Goal: Task Accomplishment & Management: Use online tool/utility

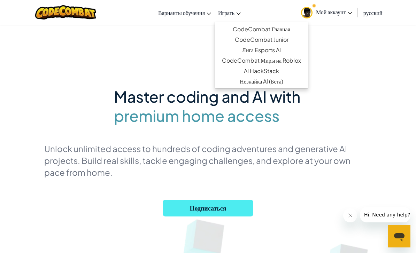
click at [233, 16] on link "Играть" at bounding box center [230, 12] width 30 height 19
click at [239, 32] on link "CodeCombat Главная" at bounding box center [261, 29] width 93 height 10
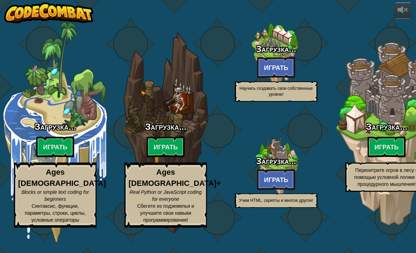
select select "ru"
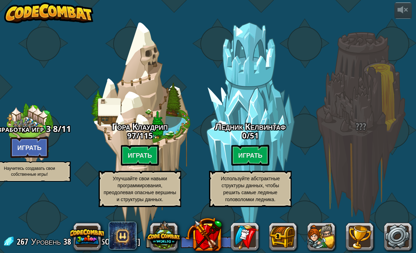
scroll to position [0, 688]
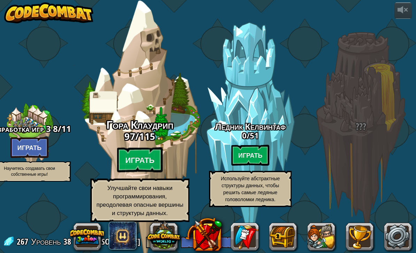
click at [141, 222] on p "Улучшайте свои навыки программирования, преодолевая опасные вершины и структуры…" at bounding box center [139, 201] width 99 height 44
select select "ru"
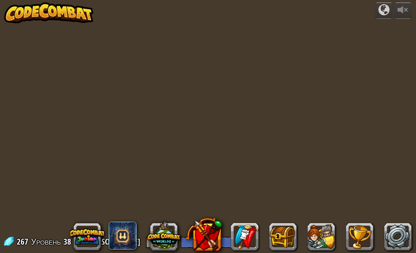
select select "ru"
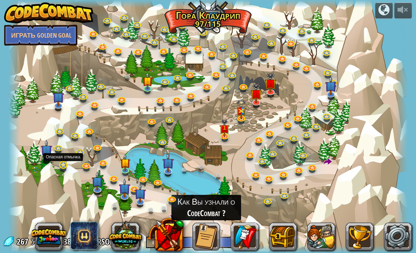
click at [60, 167] on link at bounding box center [64, 166] width 14 height 14
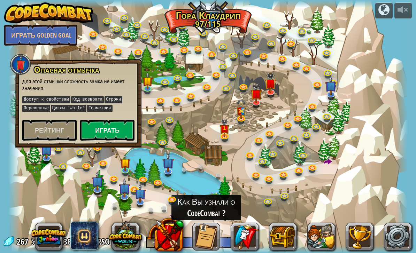
click at [116, 129] on button "Играть" at bounding box center [107, 130] width 54 height 21
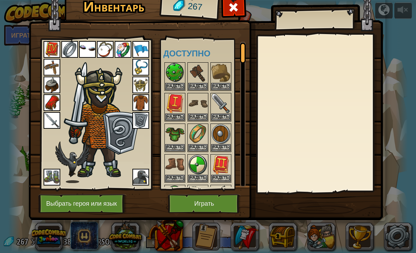
click at [212, 203] on button "Играть" at bounding box center [204, 203] width 73 height 19
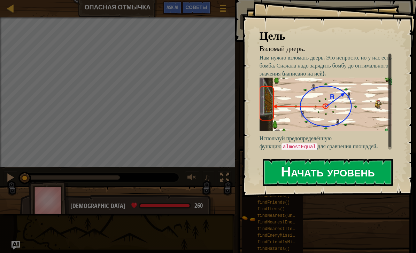
click at [329, 180] on button "Начать уровень" at bounding box center [328, 173] width 130 height 28
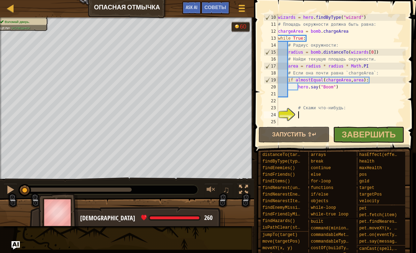
scroll to position [63, 0]
click at [315, 137] on button "Запустить ⇧↵" at bounding box center [293, 135] width 71 height 16
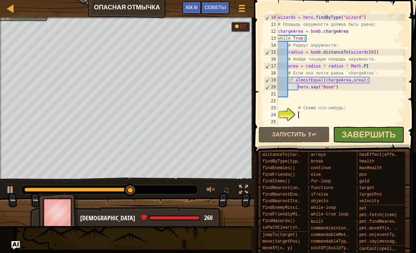
click at [368, 136] on span "Завершить" at bounding box center [369, 134] width 54 height 11
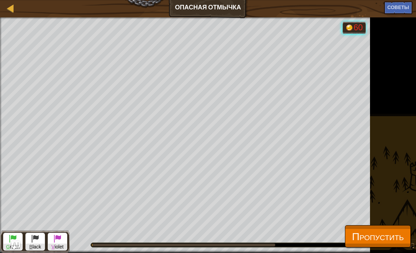
click at [368, 239] on span "Пропустить" at bounding box center [378, 236] width 52 height 14
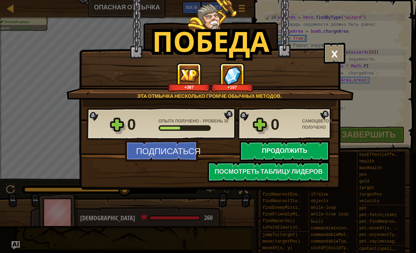
click at [290, 155] on button "Продолжить" at bounding box center [285, 151] width 90 height 21
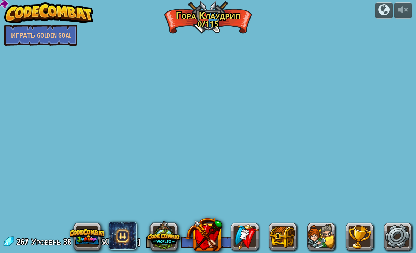
select select "ru"
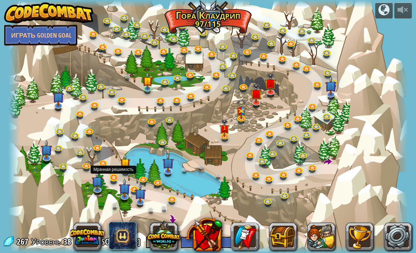
click at [114, 179] on link at bounding box center [114, 178] width 14 height 14
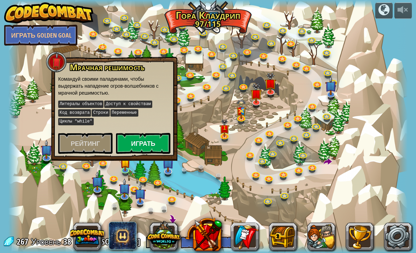
click at [141, 144] on button "Играть" at bounding box center [143, 143] width 54 height 21
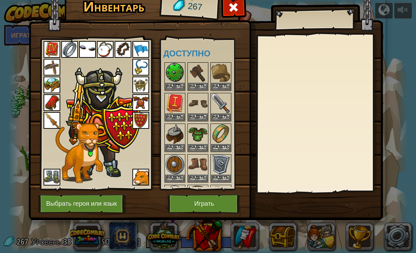
click at [206, 209] on button "Играть" at bounding box center [204, 203] width 73 height 19
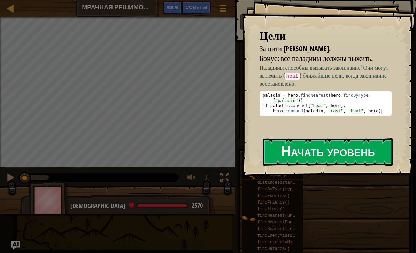
click at [318, 147] on button "Начать уровень" at bounding box center [328, 152] width 130 height 28
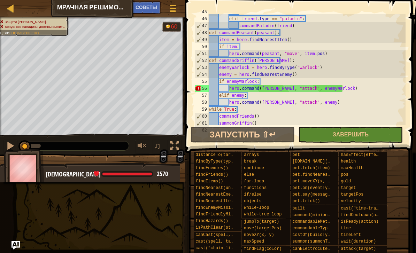
scroll to position [319, 0]
click at [256, 67] on div "pass elif friend . type == "paladin" : commandPaladin ( friend ) def commandPea…" at bounding box center [307, 70] width 198 height 125
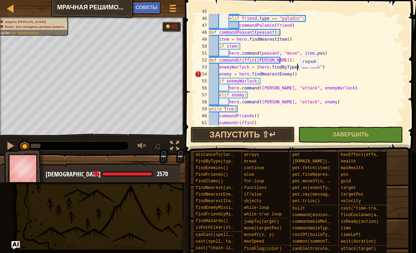
click at [297, 68] on div "pass elif friend . type == "paladin" : commandPaladin ( friend ) def commandPea…" at bounding box center [307, 70] width 198 height 125
click at [331, 67] on div "pass elif friend . type == "paladin" : commandPaladin ( friend ) def commandPea…" at bounding box center [307, 70] width 198 height 125
click at [257, 68] on div "pass elif friend . type == "paladin" : commandPaladin ( friend ) def commandPea…" at bounding box center [307, 70] width 198 height 125
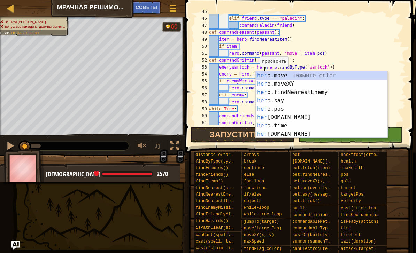
scroll to position [3, 5]
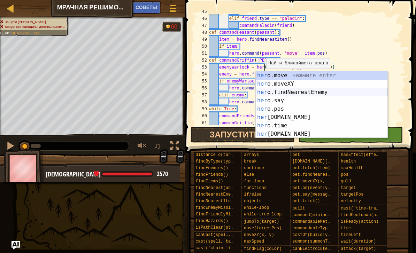
click at [296, 94] on div "her o.move нажмите enter her o.moveXY нажмите enter her o.findNearestEnemy нажм…" at bounding box center [322, 113] width 132 height 84
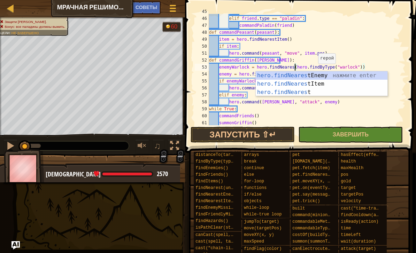
scroll to position [3, 7]
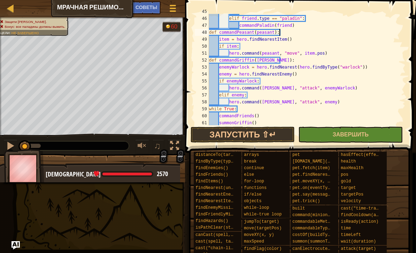
click at [384, 32] on div "pass elif friend . type == "paladin" : commandPaladin ( friend ) def commandPea…" at bounding box center [307, 70] width 198 height 125
type textarea "def commandPeasant(peasant):"
click at [260, 136] on button "Запустить ⇧↵" at bounding box center [243, 135] width 105 height 16
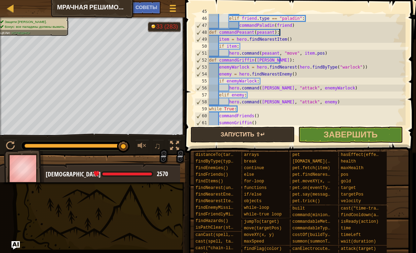
scroll to position [0, 0]
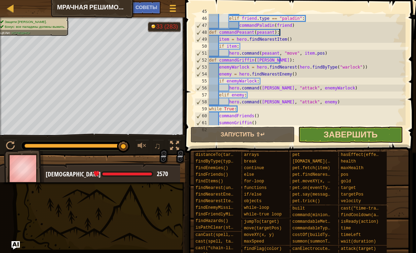
click at [365, 131] on span "Завершить" at bounding box center [351, 134] width 54 height 11
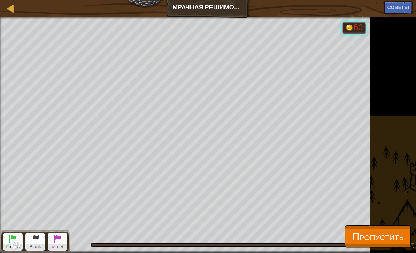
click at [377, 231] on span "Пропустить" at bounding box center [378, 236] width 52 height 14
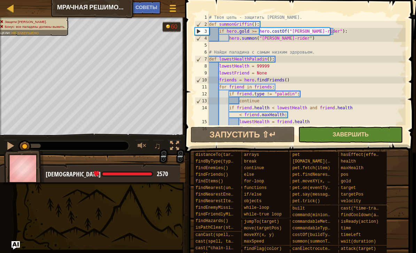
click at [346, 137] on span "Завершить" at bounding box center [351, 135] width 36 height 8
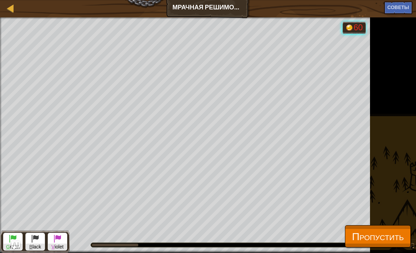
click at [365, 239] on span "Пропустить" at bounding box center [378, 236] width 52 height 14
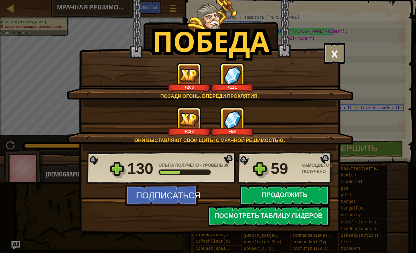
drag, startPoint x: 5, startPoint y: 27, endPoint x: 56, endPoint y: 31, distance: 50.7
click at [56, 31] on div "Победа × Позади огонь, впереди проклятие... они устанавливают свои щиты с мрачн…" at bounding box center [208, 126] width 416 height 253
click at [281, 194] on button "Продолжить" at bounding box center [285, 195] width 90 height 21
select select "ru"
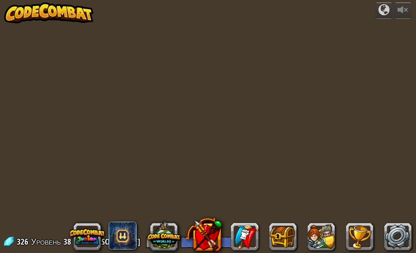
select select "ru"
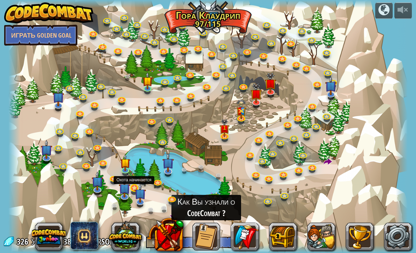
click at [134, 190] on link at bounding box center [135, 189] width 14 height 14
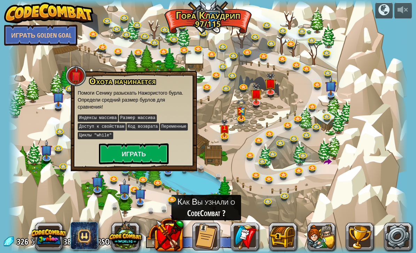
click at [134, 157] on button "Играть" at bounding box center [134, 154] width 70 height 21
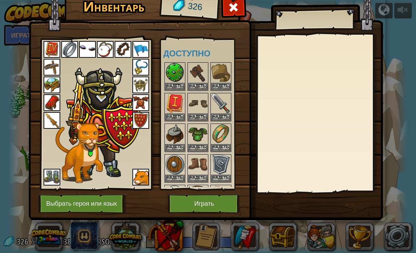
click at [197, 209] on button "Играть" at bounding box center [204, 203] width 73 height 19
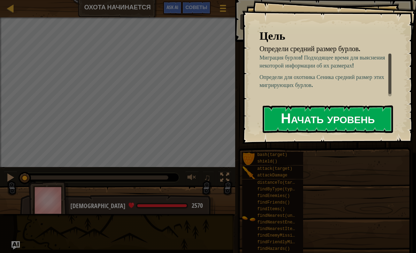
click at [309, 130] on button "Начать уровень" at bounding box center [328, 120] width 130 height 28
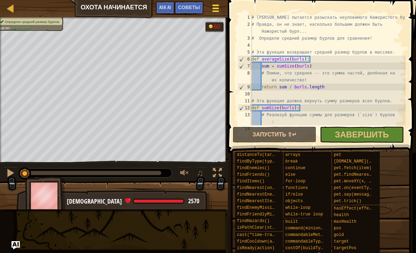
click at [214, 11] on span at bounding box center [215, 10] width 7 height 1
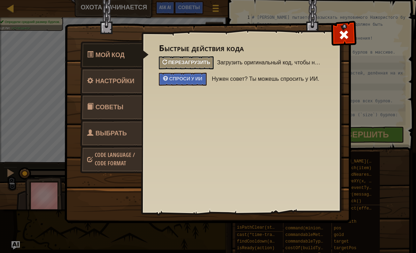
click at [172, 64] on span "Перезагрузить" at bounding box center [189, 62] width 42 height 7
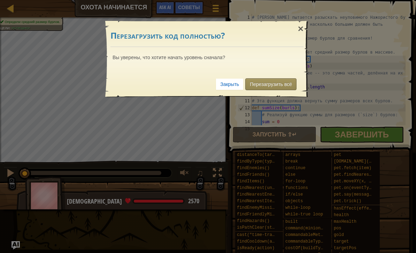
click at [278, 85] on link "Перезагрузить всё" at bounding box center [270, 84] width 51 height 12
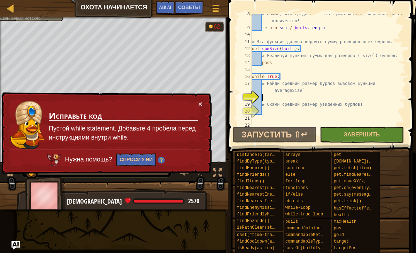
scroll to position [63, 0]
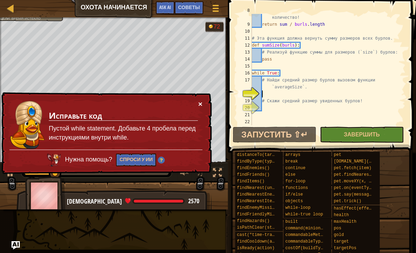
click at [200, 104] on button "×" at bounding box center [200, 103] width 4 height 7
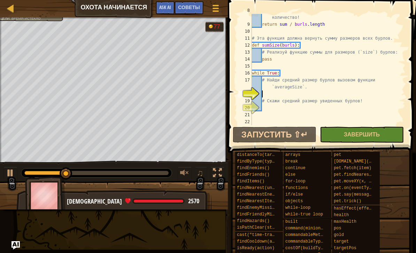
type textarea "# Скажи средний размер увиденных бурлов!"
type textarea "while True:"
type textarea "# Эта функция должна вернуть сумму размеров всех бурлов."
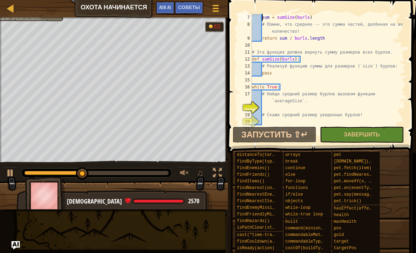
type textarea "# Эта функция возвращает средний размер бурлов в массиве."
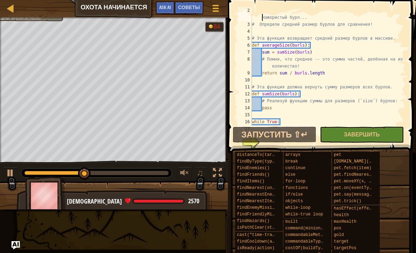
scroll to position [0, 0]
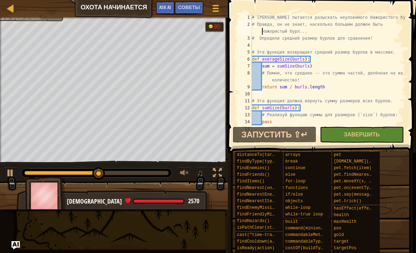
type textarea "# Определи средний размер бурлов для сравнения!"
type textarea "return sum / burls.length"
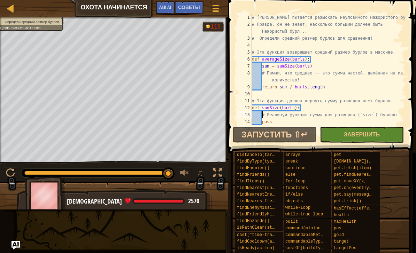
type textarea "pass"
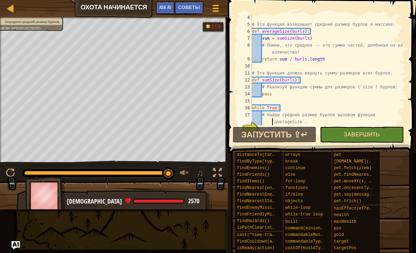
scroll to position [28, 0]
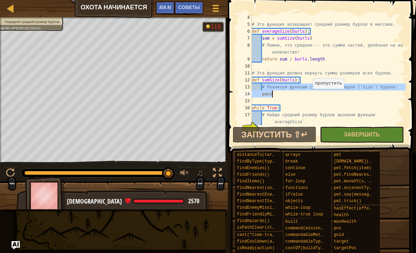
drag, startPoint x: 261, startPoint y: 85, endPoint x: 309, endPoint y: 96, distance: 49.3
click at [309, 96] on div "# Эта функция возвращает средний размер бурлов в массиве. def averageSize ( bur…" at bounding box center [327, 76] width 155 height 125
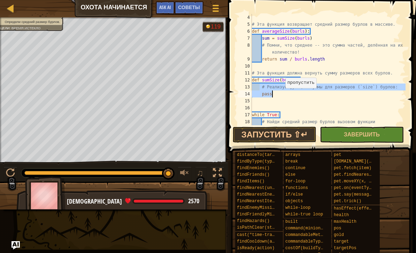
drag, startPoint x: 261, startPoint y: 85, endPoint x: 282, endPoint y: 95, distance: 24.0
click at [282, 95] on div "# Эта функция возвращает средний размер бурлов в массиве. def averageSize ( bur…" at bounding box center [327, 80] width 155 height 132
type textarea "# Реализуй функцию суммы для размеров (`size`) бурлов: pass"
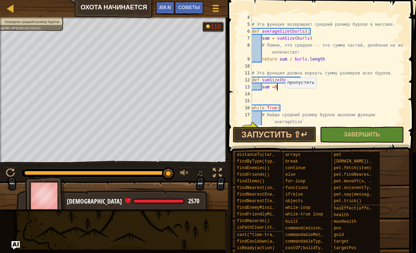
scroll to position [3, 1]
type textarea "sum = 0"
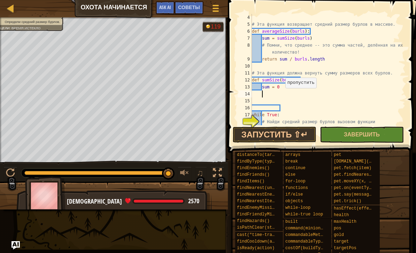
scroll to position [3, 0]
click at [354, 107] on div "# Эта функция возвращает средний размер бурлов в массиве. def averageSize ( bur…" at bounding box center [327, 80] width 155 height 132
type textarea "sum = 0"
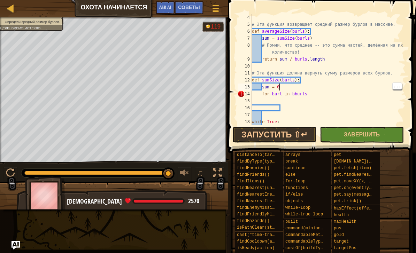
scroll to position [3, 2]
click at [296, 88] on div "# Эта функция возвращает средний размер бурлов в массиве. def averageSize ( bur…" at bounding box center [327, 80] width 155 height 132
click at [295, 92] on div "# Эта функция возвращает средний размер бурлов в массиве. def averageSize ( bur…" at bounding box center [327, 80] width 155 height 132
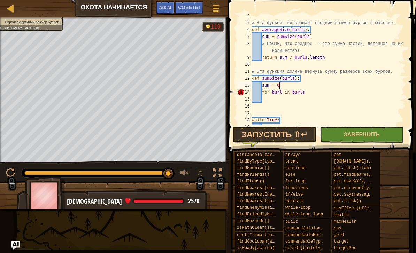
scroll to position [30, 0]
type textarea "for burl in burls:"
type textarea "§"
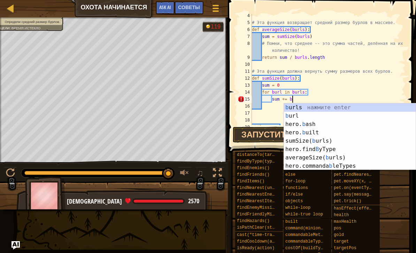
scroll to position [3, 3]
click at [302, 117] on div "b urls нажмите enter b url нажмите enter hero. b ash нажмите enter hero. b uilt…" at bounding box center [350, 145] width 132 height 84
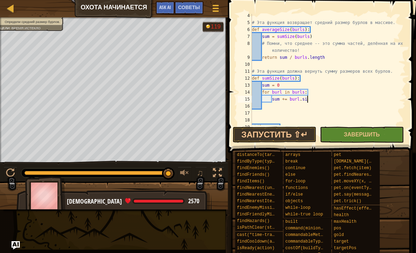
scroll to position [3, 4]
type textarea "sum += burl.size"
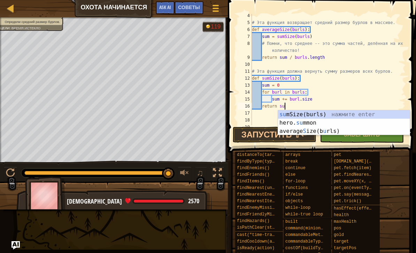
scroll to position [3, 2]
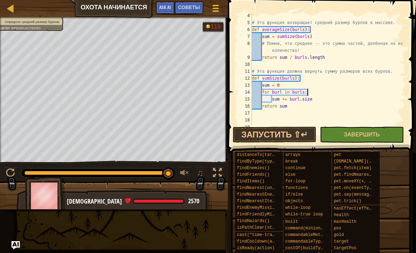
click at [376, 90] on div "# Эта функция возвращает средний размер бурлов в массиве. def averageSize ( bur…" at bounding box center [327, 74] width 155 height 125
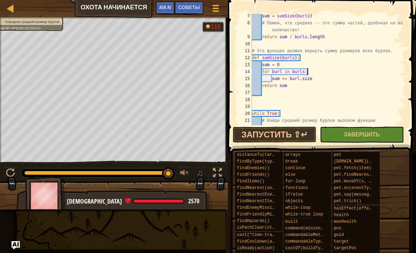
scroll to position [91, 0]
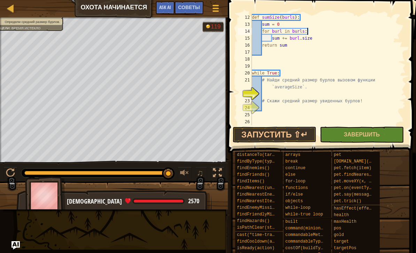
type textarea "return s"
click at [272, 93] on div "def sumSize ( burls ) : sum = 0 for burl in burls : sum += burl . size return s…" at bounding box center [327, 76] width 155 height 125
click at [284, 46] on div "def sumSize ( burls ) : sum = 0 for burl in burls : sum += burl . size return s…" at bounding box center [327, 76] width 155 height 125
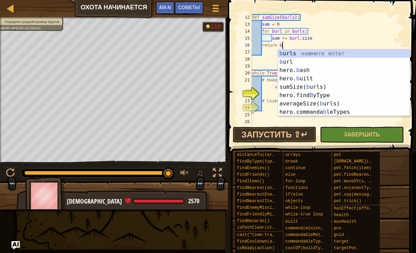
scroll to position [3, 2]
click at [304, 64] on div "b urls нажмите enter b url нажмите enter hero. b ash нажмите enter hero. b uilt…" at bounding box center [344, 91] width 132 height 84
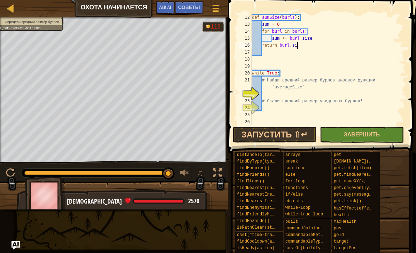
scroll to position [3, 3]
type textarea "return burl.size"
click at [280, 94] on div "def sumSize ( burls ) : sum = 0 for burl in burls : sum += burl . size return b…" at bounding box center [327, 76] width 155 height 125
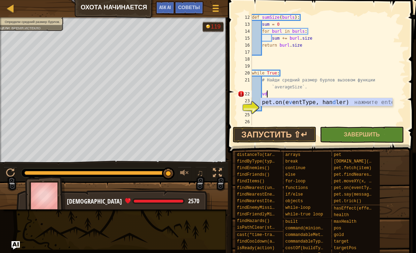
type textarea "v"
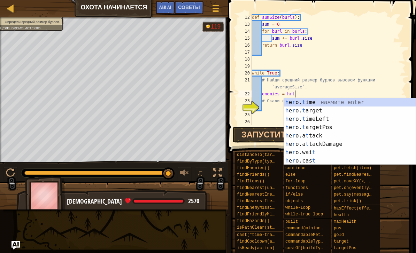
scroll to position [3, 3]
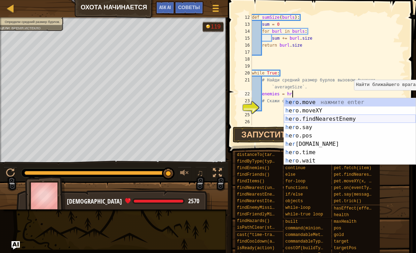
click at [344, 117] on div "h e r o.move нажмите enter h e r o.moveXY нажмите enter h e r o.findNearestEnem…" at bounding box center [350, 140] width 132 height 84
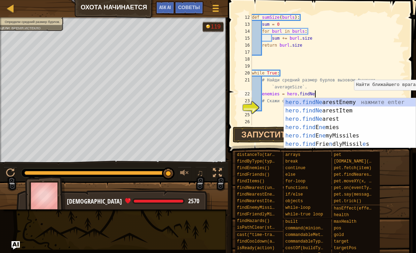
scroll to position [3, 5]
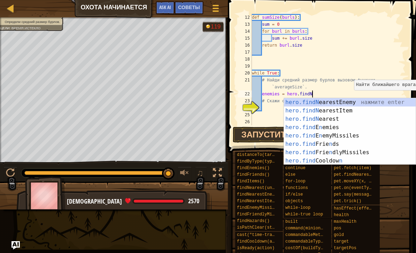
type textarea "enemies = hero.find"
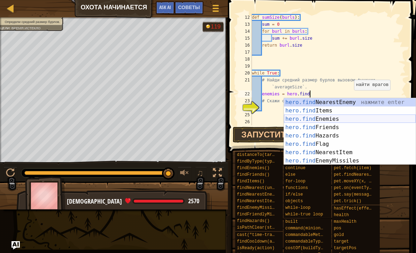
click at [338, 119] on div "hero.find NearestEnemy нажмите enter hero.find Items нажмите enter hero.find En…" at bounding box center [350, 140] width 132 height 84
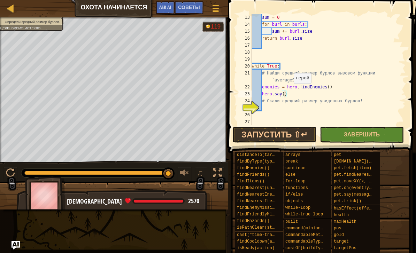
scroll to position [3, 3]
click at [297, 135] on button "Запустить ⇧↵" at bounding box center [275, 135] width 84 height 16
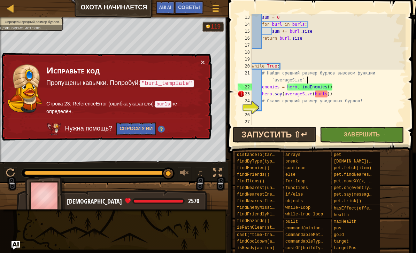
scroll to position [98, 0]
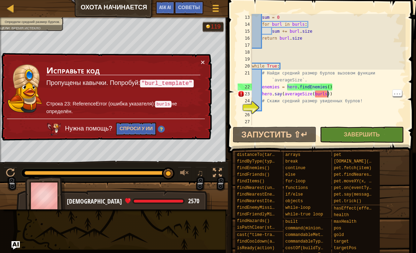
click at [327, 93] on div "sum = 0 for burl in burls : sum += burl . size return burl . size while True : …" at bounding box center [327, 76] width 155 height 125
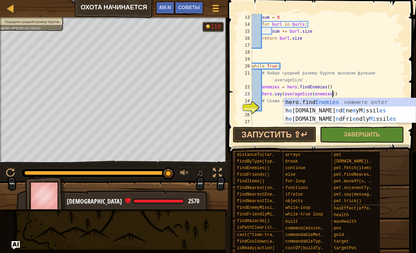
scroll to position [3, 7]
click at [288, 147] on span at bounding box center [320, 248] width 183 height 206
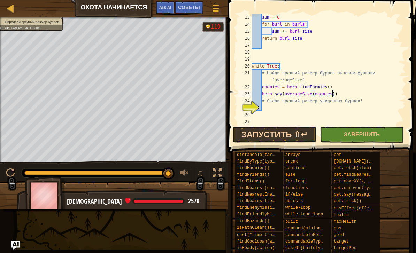
click at [285, 136] on button "Запустить ⇧↵" at bounding box center [275, 135] width 84 height 16
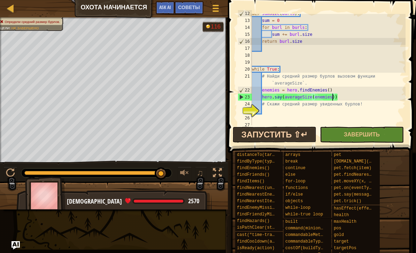
scroll to position [94, 0]
click at [289, 131] on button "Запустить ⇧↵" at bounding box center [275, 135] width 84 height 16
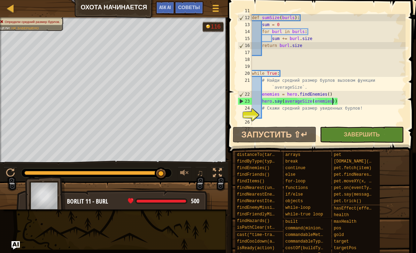
scroll to position [90, 0]
click at [303, 47] on div "# Эта функция должна вернуть сумму размеров всех бурлов. def sumSize ( burls ) …" at bounding box center [327, 69] width 155 height 125
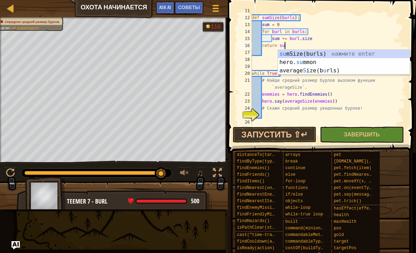
scroll to position [3, 2]
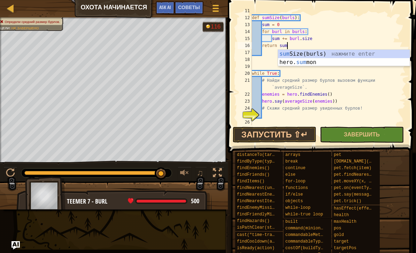
click at [271, 126] on span at bounding box center [323, 66] width 194 height 173
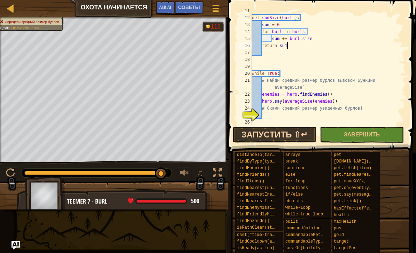
click at [271, 131] on button "Запустить ⇧↵" at bounding box center [275, 135] width 84 height 16
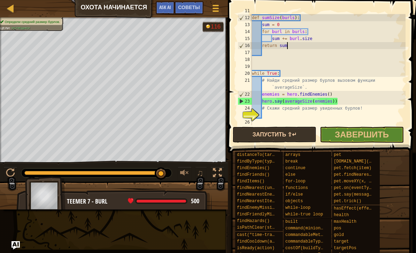
scroll to position [3, 2]
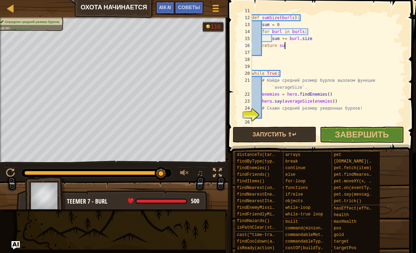
type textarea "return sum"
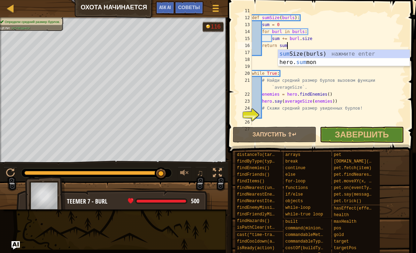
scroll to position [3, 2]
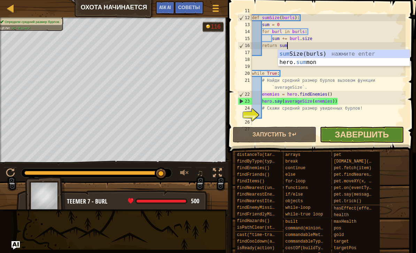
click at [356, 137] on span "Завершить" at bounding box center [362, 134] width 54 height 11
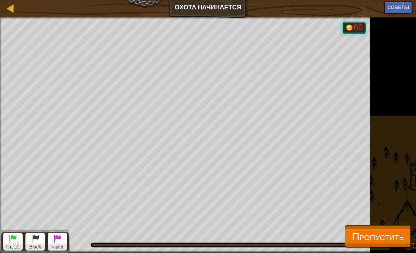
click at [400, 239] on span "Пропустить" at bounding box center [378, 236] width 52 height 14
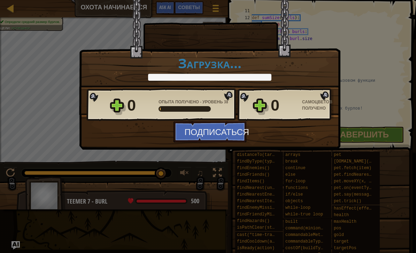
click at [211, 194] on div "Победа × Тут есть милые маленькие бурлята! Насколько интересным был этот уровен…" at bounding box center [208, 126] width 416 height 253
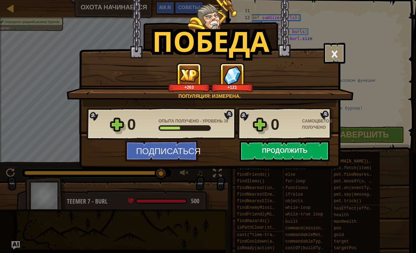
click at [264, 150] on button "Продолжить" at bounding box center [285, 151] width 90 height 21
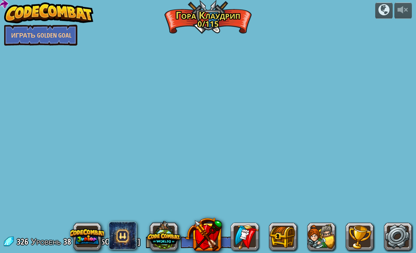
select select "ru"
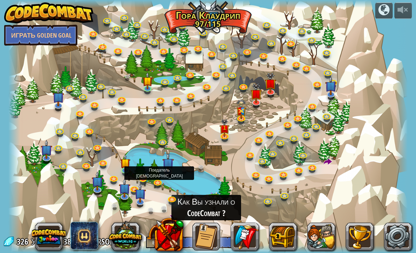
click at [145, 181] on link at bounding box center [144, 179] width 14 height 14
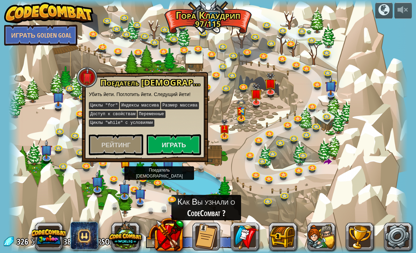
click at [145, 181] on link at bounding box center [144, 179] width 14 height 14
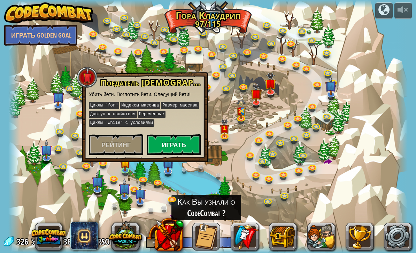
click at [173, 146] on button "Играть" at bounding box center [174, 144] width 54 height 21
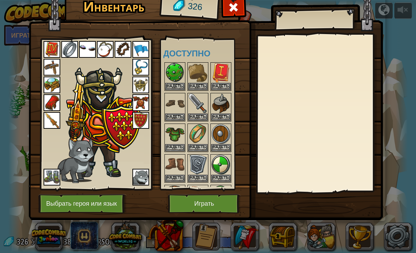
click at [218, 200] on button "Играть" at bounding box center [204, 203] width 73 height 19
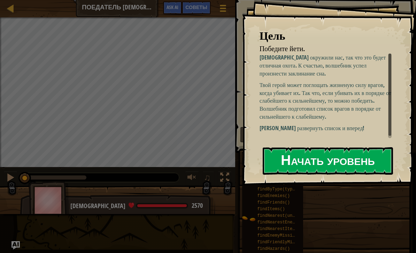
click at [292, 161] on button "Начать уровень" at bounding box center [328, 161] width 130 height 28
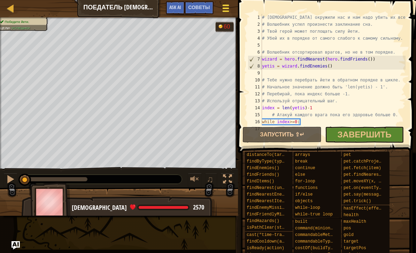
click at [224, 8] on span at bounding box center [225, 8] width 7 height 1
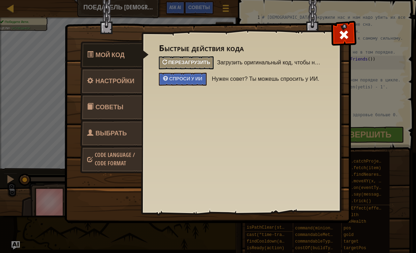
click at [197, 60] on span "Перезагрузить" at bounding box center [189, 62] width 42 height 7
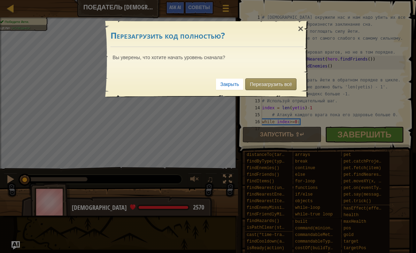
click at [257, 87] on link "Перезагрузить всё" at bounding box center [270, 84] width 51 height 12
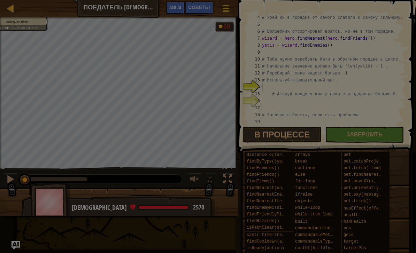
scroll to position [21, 0]
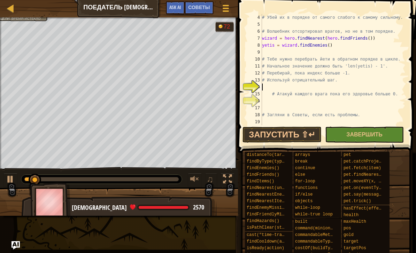
type textarea "# Атакуй каждого врага пока его здоровье больше 0."
type textarea "# Загляни в Советы, если есть проблемы."
type textarea "# Атакуй каждого врага пока его здоровье больше 0."
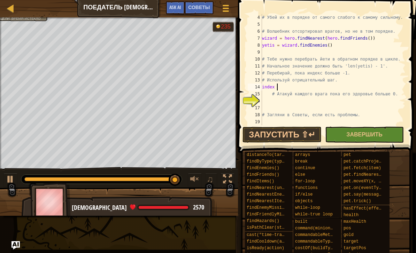
scroll to position [3, 1]
click at [304, 0] on html "[PERSON_NAME] [PERSON_NAME] игры Готово Советы Ask AI 1 ההההההההההההההההההההההה…" at bounding box center [208, 0] width 416 height 0
click at [304, 83] on div "# Убей их в порядке от самого слабого к самому сильному. # Волшебник отсортиров…" at bounding box center [333, 76] width 145 height 125
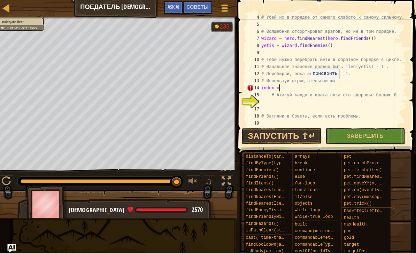
click at [303, 85] on div "# Убей их в порядке от самого слабого к самому сильному. # Волшебник отсортиров…" at bounding box center [333, 76] width 145 height 125
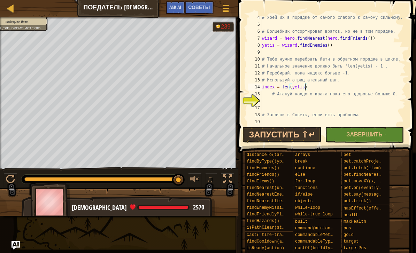
click at [311, 86] on div "# Убей их в порядке от самого слабого к самому сильному. # Волшебник отсортиров…" at bounding box center [333, 76] width 145 height 125
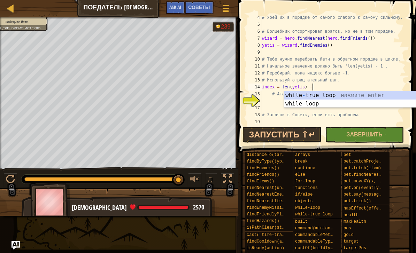
scroll to position [3, 4]
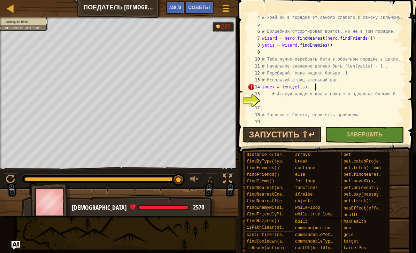
type textarea "index = len(yetis) - 1"
click at [283, 100] on div "# Убей их в порядке от самого слабого к самому сильному. # Волшебник отсортиров…" at bounding box center [333, 76] width 145 height 125
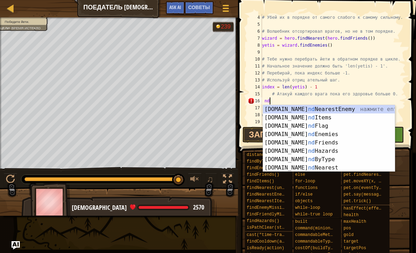
type textarea "n"
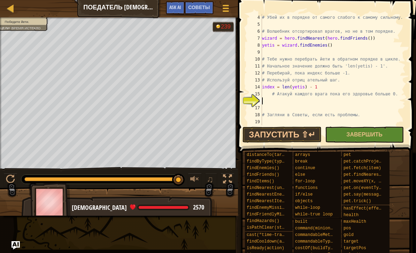
type textarea "w"
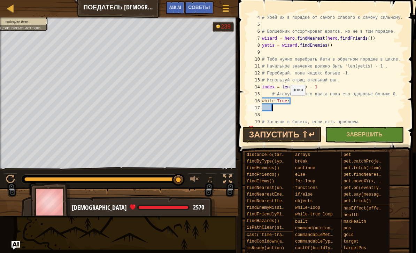
click at [287, 102] on div "# Убей их в порядке от самого слабого к самому сильному. # Волшебник отсортиров…" at bounding box center [333, 76] width 145 height 125
type textarea "while index >= 0:"
click at [265, 113] on div "# Убей их в порядке от самого слабого к самому сильному. # Волшебник отсортиров…" at bounding box center [333, 76] width 145 height 125
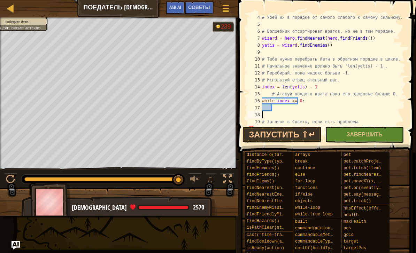
scroll to position [3, 0]
click at [279, 108] on div "# Убей их в порядке от самого слабого к самому сильному. # Волшебник отсортиров…" at bounding box center [333, 76] width 145 height 125
type textarea "h"
click at [279, 0] on html "[PERSON_NAME] [PERSON_NAME] игры Готово Советы Ask AI 1 ההההההההההההההההההההההה…" at bounding box center [208, 0] width 416 height 0
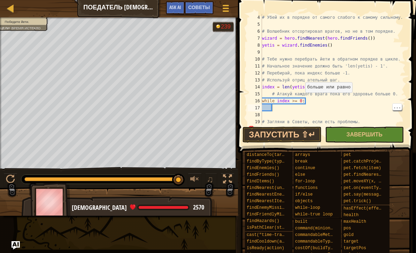
type textarea "while index >= 0:"
click at [302, 100] on div "# Убей их в порядке от самого слабого к самому сильному. # Волшебник отсортиров…" at bounding box center [333, 76] width 145 height 125
drag, startPoint x: 277, startPoint y: 98, endPoint x: 323, endPoint y: 99, distance: 46.0
click at [323, 99] on div "# Убей их в порядке от самого слабого к самому сильному. # Волшебник отсортиров…" at bounding box center [333, 76] width 145 height 125
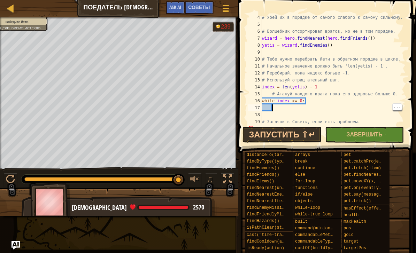
click at [291, 107] on div "# Убей их в порядке от самого слабого к самому сильному. # Волшебник отсортиров…" at bounding box center [333, 76] width 145 height 125
type textarea "w"
click at [299, 106] on div "# Убей их в порядке от самого слабого к самому сильному. # Волшебник отсортиров…" at bounding box center [333, 76] width 145 height 125
click at [297, 107] on div "# Убей их в порядке от самого слабого к самому сильному. # Волшебник отсортиров…" at bounding box center [333, 76] width 145 height 125
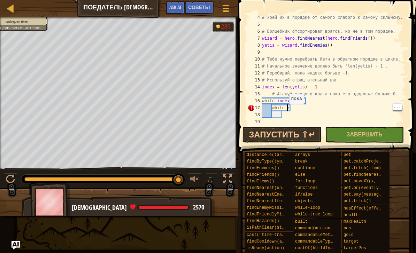
click at [286, 111] on div "# Убей их в порядке от самого слабого к самому сильному. # Волшебник отсортиров…" at bounding box center [333, 76] width 145 height 125
click at [302, 111] on div "# Убей их в порядке от самого слабого к самому сильному. # Волшебник отсортиров…" at bounding box center [333, 76] width 145 height 125
click at [317, 108] on div "# Убей их в порядке от самого слабого к самому сильному. # Волшебник отсортиров…" at bounding box center [333, 76] width 145 height 125
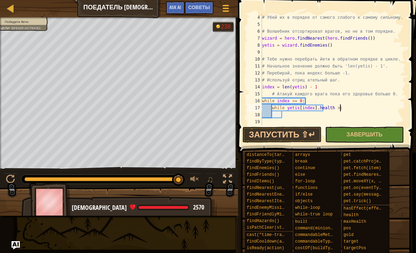
scroll to position [3, 6]
type textarea "while yetis[index].health > 0:"
click at [348, 107] on div "# Убей их в порядке от самого слабого к самому сильному. # Волшебник отсортиров…" at bounding box center [333, 76] width 145 height 125
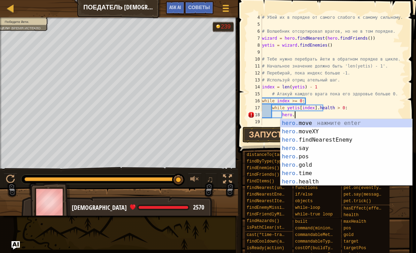
scroll to position [3, 2]
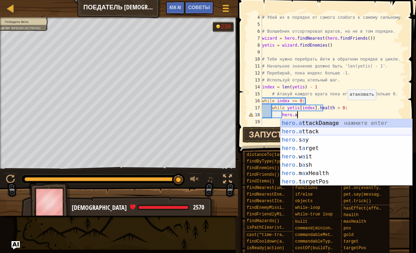
click at [319, 131] on div "hero.a ttackDamage нажмите enter hero.a ttack нажмите enter hero. s a y нажмите…" at bounding box center [346, 161] width 132 height 84
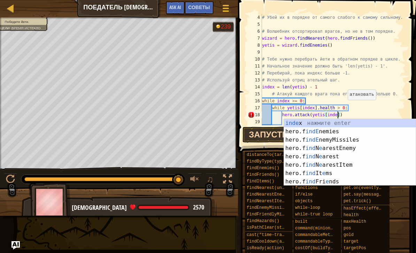
scroll to position [3, 6]
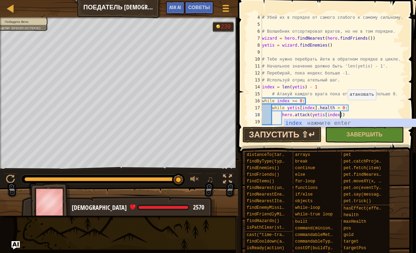
type textarea "hero.attack(yetis[index])"
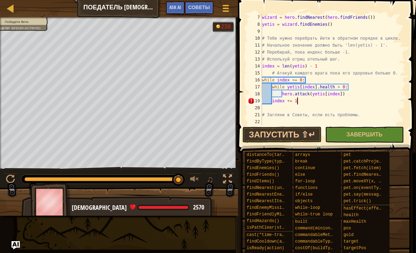
scroll to position [3, 2]
type textarea "index += 1"
click at [301, 130] on button "Запустить ⇧↵" at bounding box center [281, 135] width 79 height 16
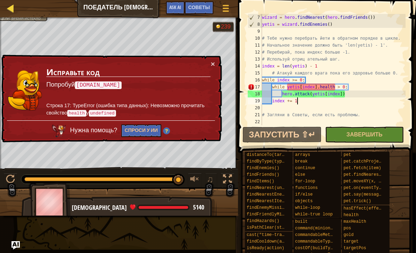
click at [11, 9] on div at bounding box center [10, 8] width 9 height 9
select select "ru"
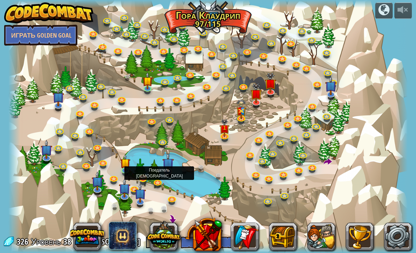
click at [143, 180] on link at bounding box center [144, 179] width 14 height 14
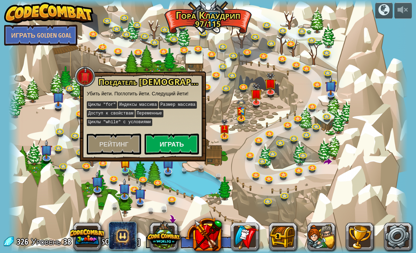
click at [170, 142] on button "Играть" at bounding box center [172, 144] width 54 height 21
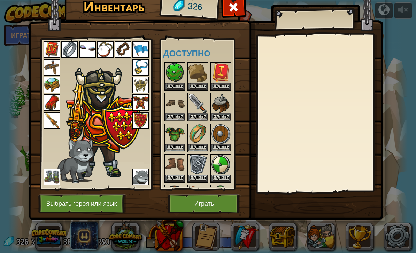
click at [197, 204] on button "Играть" at bounding box center [204, 203] width 73 height 19
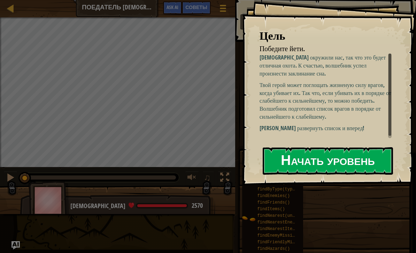
click at [340, 170] on button "Начать уровень" at bounding box center [328, 161] width 130 height 28
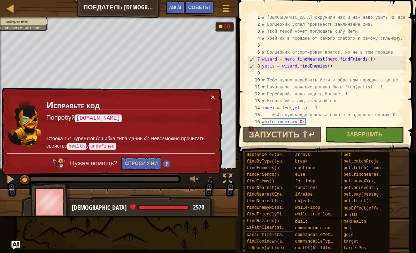
scroll to position [42, 0]
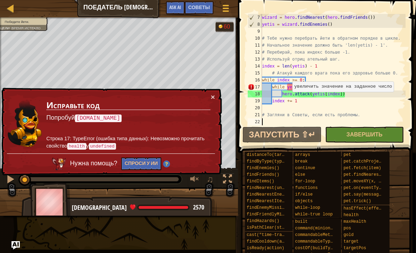
click at [289, 99] on div "wizard = hero . findNearest ( hero . findFriends ( )) yetis = wizard . findEnem…" at bounding box center [333, 76] width 145 height 125
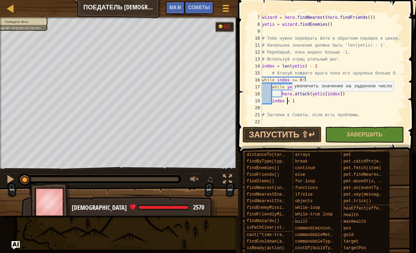
scroll to position [3, 2]
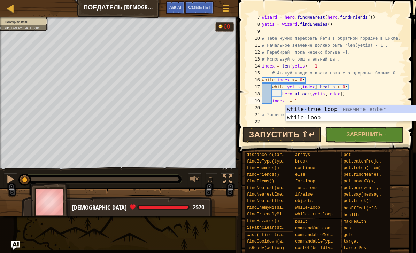
type textarea "index -= 1"
click at [291, 132] on button "Запустить ⇧↵" at bounding box center [281, 135] width 79 height 16
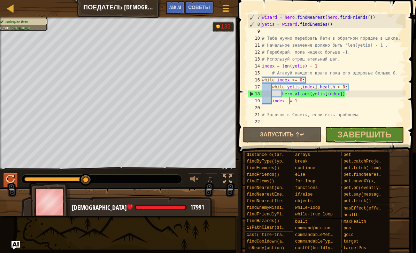
click at [6, 182] on div at bounding box center [10, 179] width 9 height 9
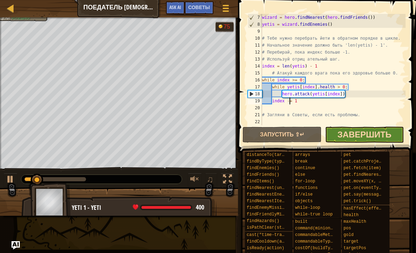
click at [364, 129] on span "Завершить" at bounding box center [365, 134] width 54 height 11
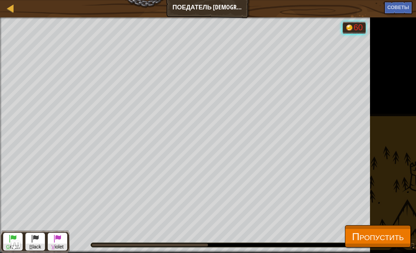
click at [382, 238] on span "Пропустить" at bounding box center [378, 236] width 52 height 14
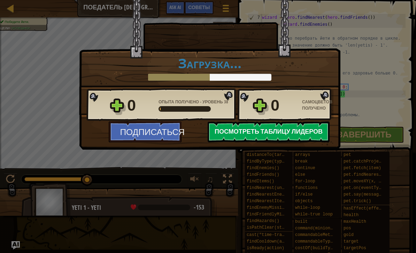
click at [288, 130] on button "Посмотреть Таблицу лидеров" at bounding box center [269, 132] width 122 height 21
select select "ru"
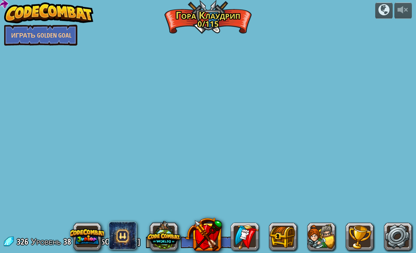
select select "ru"
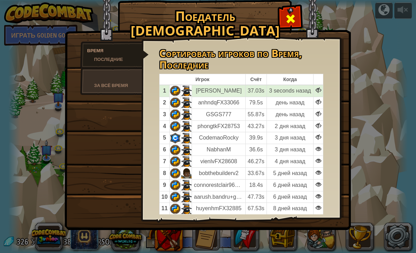
click at [291, 24] on span at bounding box center [290, 18] width 11 height 11
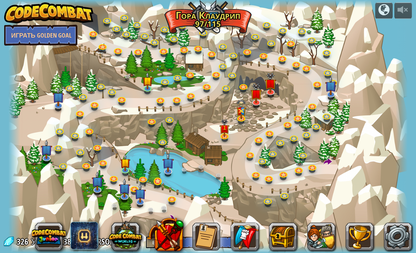
click at [158, 181] on link at bounding box center [158, 182] width 14 height 14
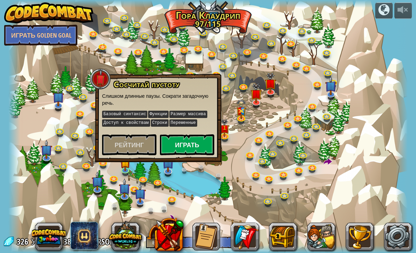
click at [182, 148] on button "Играть" at bounding box center [187, 144] width 54 height 21
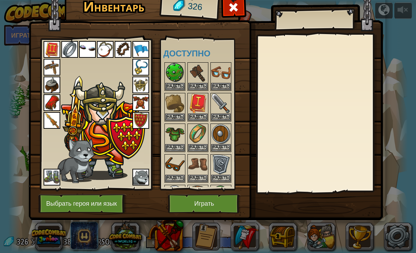
click at [207, 200] on button "Играть" at bounding box center [204, 203] width 73 height 19
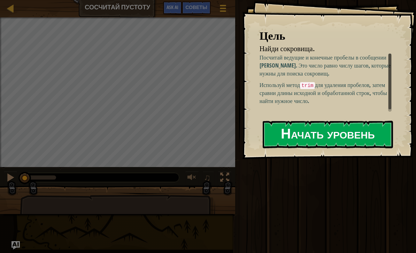
click at [304, 140] on button "Начать уровень" at bounding box center [328, 135] width 130 height 28
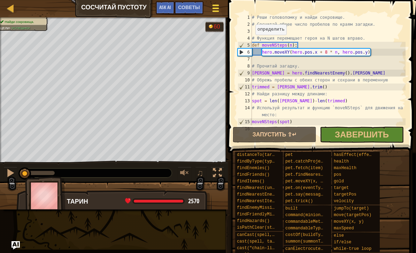
click at [214, 8] on span at bounding box center [215, 8] width 7 height 1
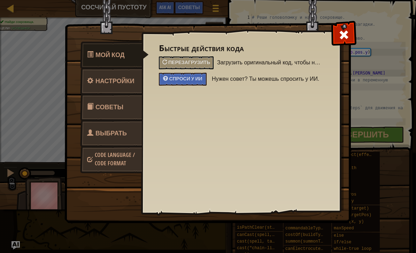
click at [199, 55] on div "Быстрые действия кода Перезагрузить Загрузить оригинальный код, чтобы начать ур…" at bounding box center [241, 65] width 164 height 42
click at [206, 64] on span "Перезагрузить" at bounding box center [189, 62] width 42 height 7
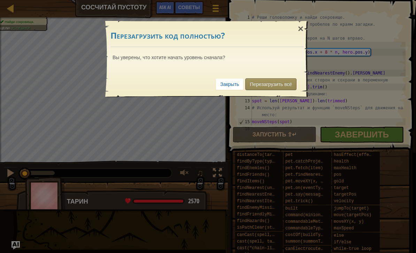
click at [266, 82] on link "Перезагрузить всё" at bounding box center [270, 84] width 51 height 12
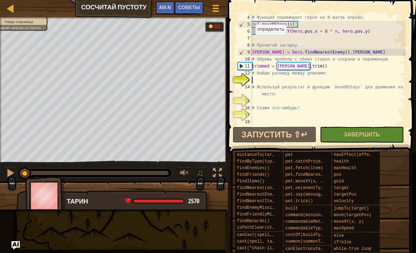
scroll to position [3, 0]
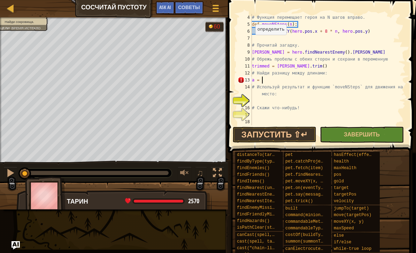
click at [0, 161] on div "♫" at bounding box center [114, 171] width 228 height 21
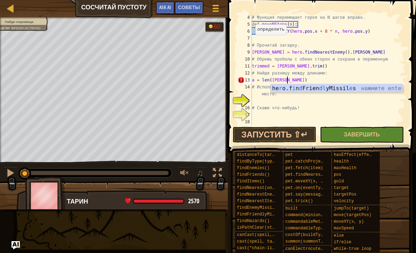
scroll to position [3, 3]
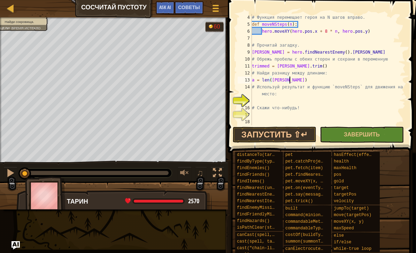
click at [298, 81] on div "# Функция перемещает героя на N шагов вправо. def moveNSteps ( n ) : hero . mov…" at bounding box center [327, 76] width 155 height 125
type textarea "a = len([PERSON_NAME]) - len(tirmmed"
click at [261, 101] on div "# Функция перемещает героя на N шагов вправо. def moveNSteps ( n ) : hero . mov…" at bounding box center [327, 76] width 155 height 125
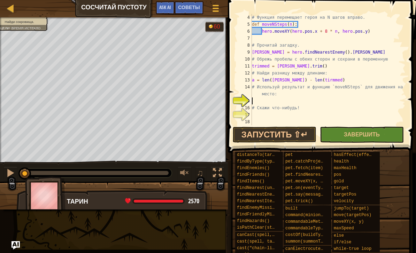
scroll to position [3, 0]
type textarea ","
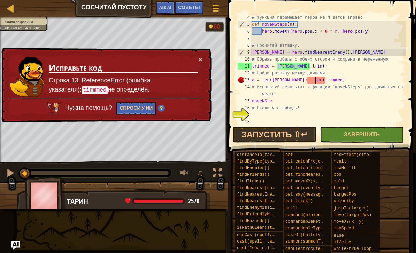
click at [314, 78] on div "# Функция перемещает героя на N шагов вправо. def moveNSteps ( n ) : hero . mov…" at bounding box center [327, 76] width 155 height 125
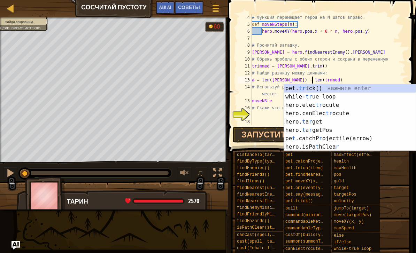
scroll to position [3, 5]
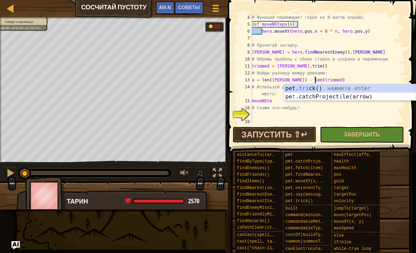
click at [280, 101] on div "# Функция перемещает героя на N шагов вправо. def moveNSteps ( n ) : hero . mov…" at bounding box center [327, 76] width 155 height 125
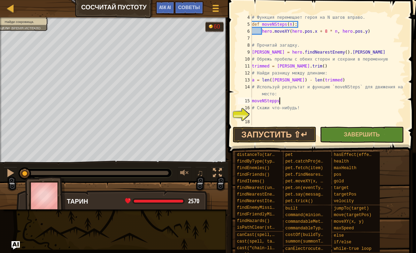
scroll to position [3, 2]
type textarea "moveNStepps(a"
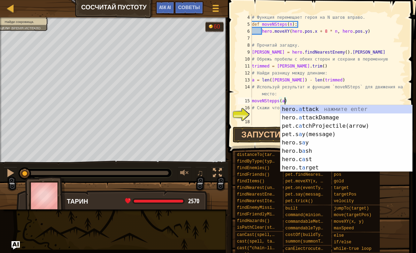
click at [268, 113] on div "# Функция перемещает героя на N шагов вправо. def moveNSteps ( n ) : hero . mov…" at bounding box center [327, 76] width 155 height 125
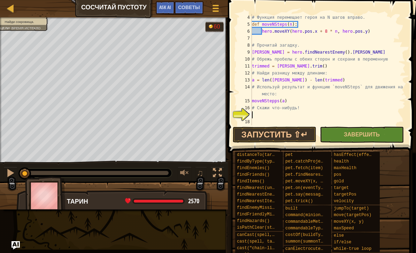
scroll to position [3, 0]
click at [260, 110] on div "# Функция перемещает героя на N шагов вправо. def moveNSteps ( n ) : hero . mov…" at bounding box center [327, 76] width 155 height 125
type textarea "# Скажи что-нибудь!"
click at [256, 116] on div "# Функция перемещает героя на N шагов вправо. def moveNSteps ( n ) : hero . mov…" at bounding box center [327, 76] width 155 height 125
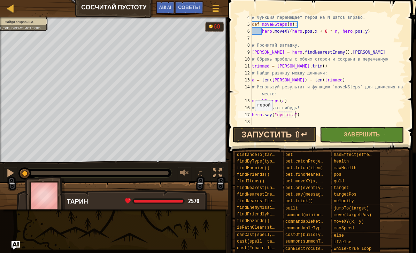
click at [288, 139] on button "Запустить ⇧↵" at bounding box center [275, 135] width 84 height 16
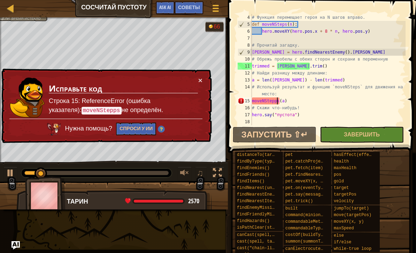
click at [276, 100] on div "# Функция перемещает героя на N шагов вправо. def moveNSteps ( n ) : hero . mov…" at bounding box center [327, 76] width 155 height 125
type textarea "moveNSteps(a)"
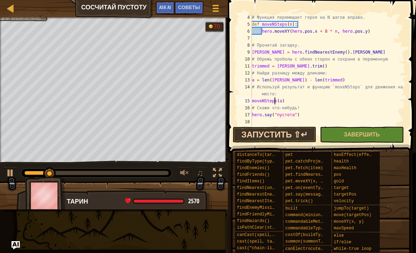
click at [264, 142] on button "Запустить ⇧↵" at bounding box center [275, 135] width 84 height 16
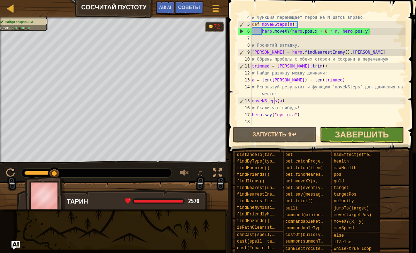
click at [366, 135] on span "Завершить" at bounding box center [362, 134] width 54 height 11
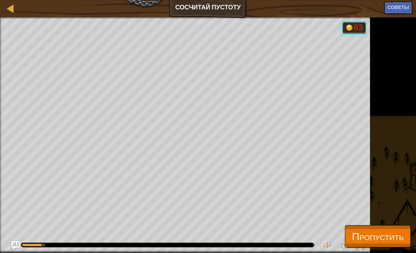
click at [378, 229] on button "Пропустить" at bounding box center [378, 236] width 66 height 22
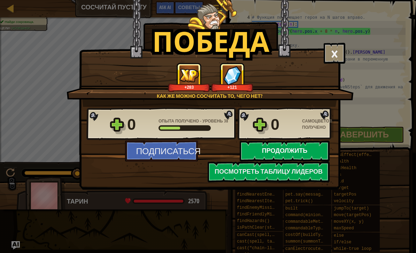
click at [265, 154] on button "Продолжить" at bounding box center [285, 151] width 90 height 21
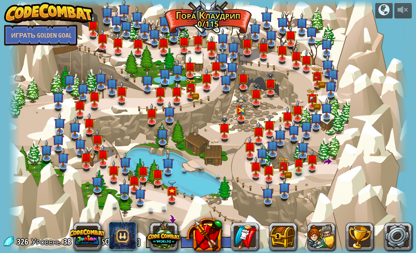
select select "ru"
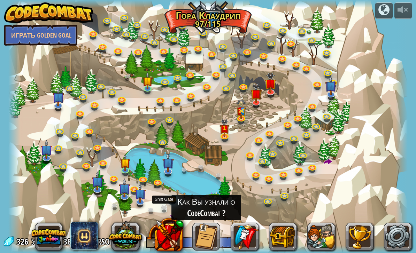
click at [160, 207] on link at bounding box center [166, 209] width 14 height 14
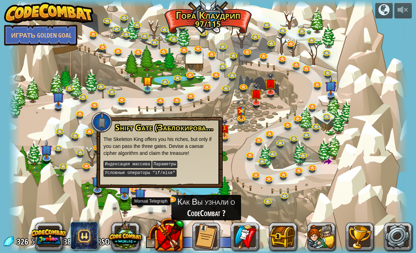
click at [147, 209] on link at bounding box center [152, 211] width 14 height 14
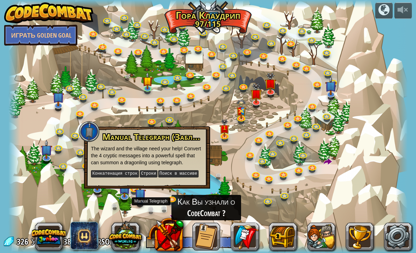
click at [147, 209] on link at bounding box center [152, 211] width 14 height 14
click at [168, 197] on link at bounding box center [172, 199] width 14 height 14
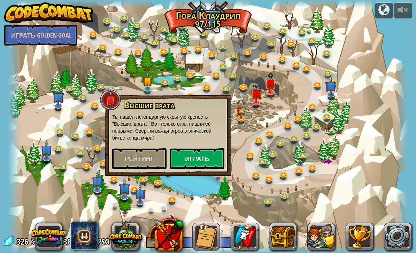
click at [193, 154] on button "Играть" at bounding box center [197, 158] width 54 height 21
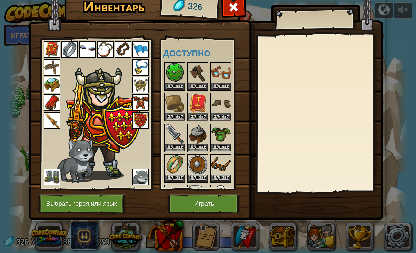
click at [206, 203] on button "Играть" at bounding box center [204, 203] width 73 height 19
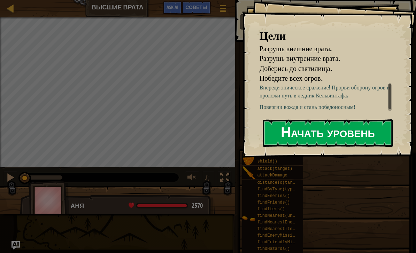
click at [340, 137] on button "Начать уровень" at bounding box center [328, 133] width 130 height 28
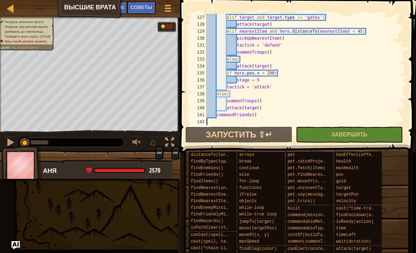
scroll to position [885, 0]
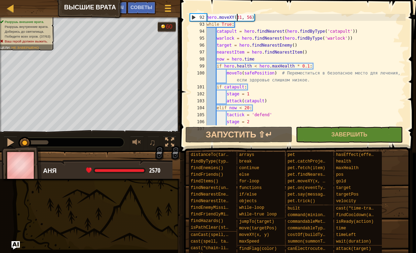
type textarea "commandFriends()"
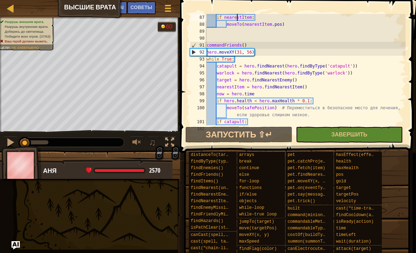
type textarea "def pickUpNearestItem():"
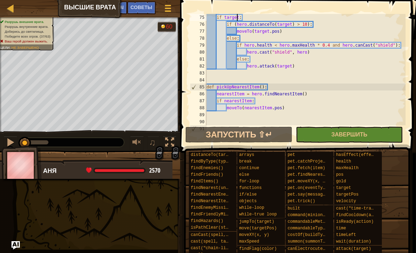
type textarea "def attack(target):"
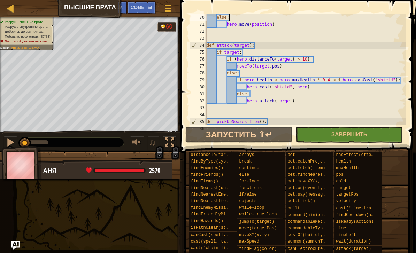
type textarea "def moveTo(position):"
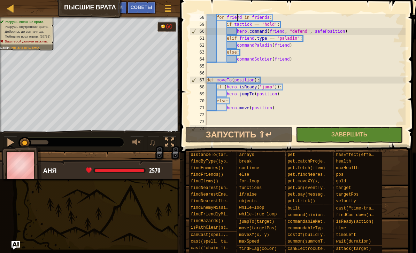
type textarea "def commandFriends():"
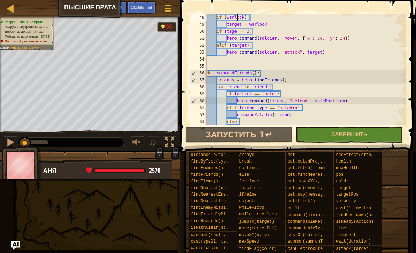
type textarea "def commandSoldier(soldier):"
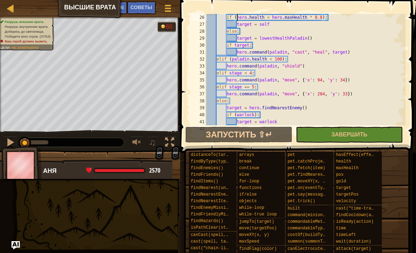
type textarea "def commandPaladin(paladin):"
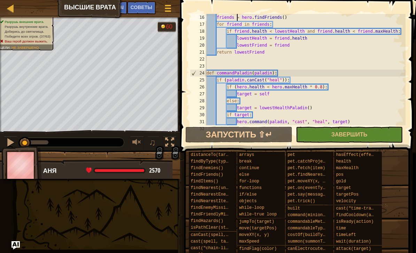
type textarea "def lowestHealthPaladin():"
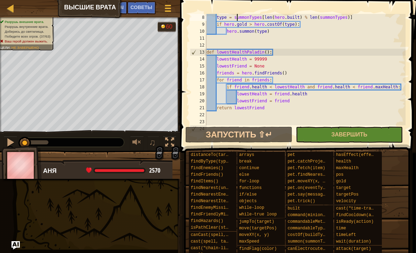
type textarea "def summonTroops():"
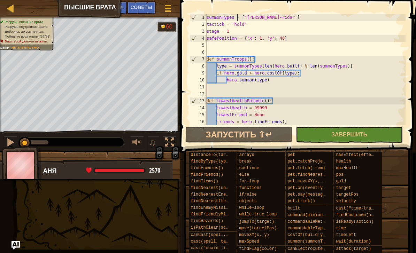
scroll to position [0, 0]
click at [325, 113] on div "summonTypes = [ '[PERSON_NAME]-rider' ] tactick = 'hold' stage = 1 safePosition…" at bounding box center [305, 76] width 200 height 125
type textarea "lowestFriend = None"
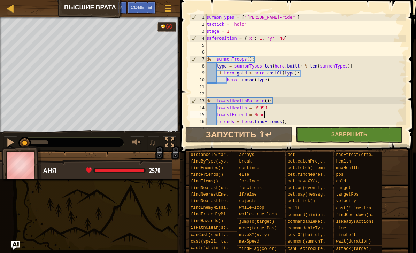
click at [9, 15] on div "[PERSON_NAME] врата Меню игры Готово Советы Ask AI" at bounding box center [90, 8] width 180 height 17
click at [10, 9] on div at bounding box center [10, 8] width 9 height 9
select select "ru"
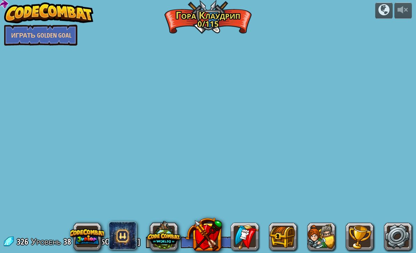
select select "ru"
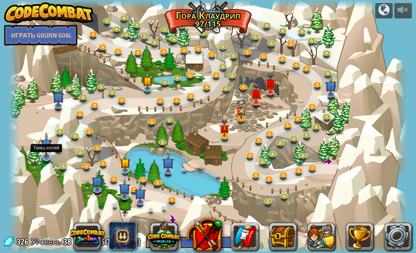
click at [50, 157] on img at bounding box center [46, 145] width 11 height 26
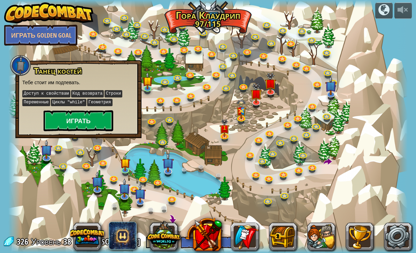
click at [100, 124] on button "Играть" at bounding box center [79, 120] width 70 height 21
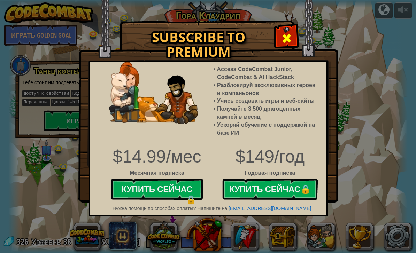
click at [283, 41] on span at bounding box center [286, 38] width 11 height 11
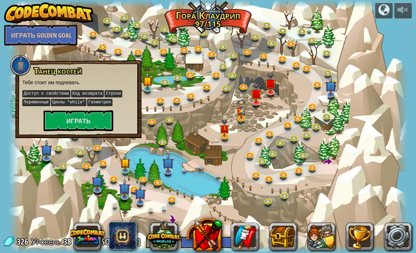
click at [259, 115] on div at bounding box center [207, 126] width 399 height 253
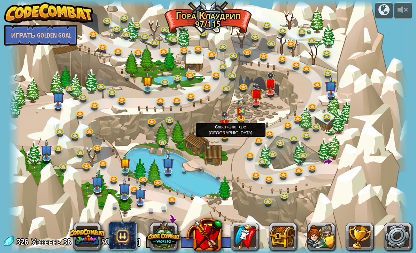
click at [225, 136] on img at bounding box center [224, 124] width 10 height 24
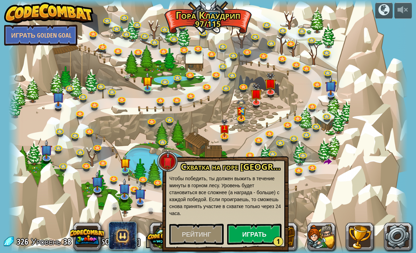
click at [241, 225] on button "Играть 1" at bounding box center [254, 234] width 54 height 21
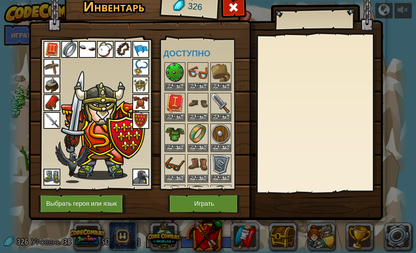
click at [233, 12] on span at bounding box center [233, 7] width 11 height 11
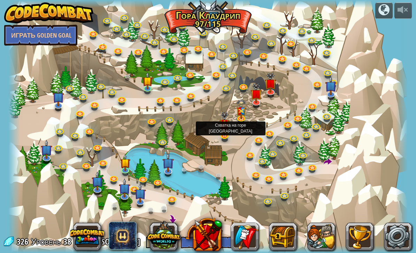
click at [225, 134] on img at bounding box center [224, 124] width 10 height 24
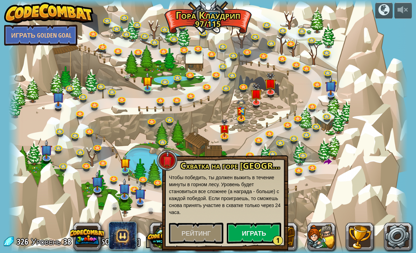
click at [248, 229] on button "Играть 1" at bounding box center [254, 233] width 54 height 21
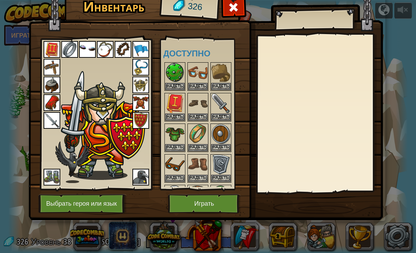
click at [193, 201] on button "Играть" at bounding box center [204, 203] width 73 height 19
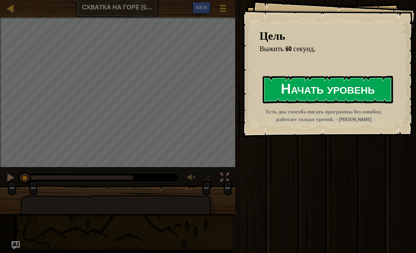
click at [279, 85] on button "Начать уровень" at bounding box center [328, 90] width 130 height 28
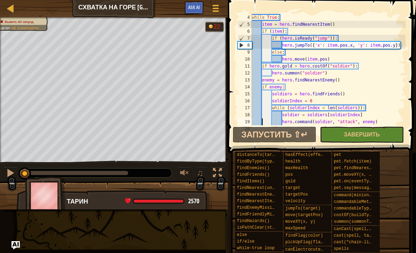
type textarea "soldierIndex += 1"
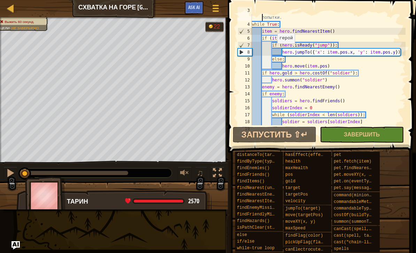
scroll to position [21, 0]
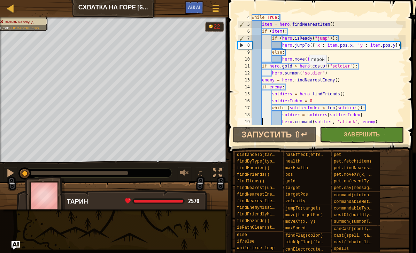
type textarea "soldierIndex += 1"
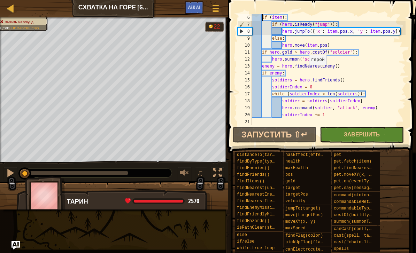
scroll to position [28, 0]
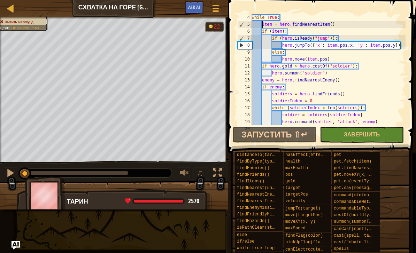
drag, startPoint x: 259, startPoint y: 52, endPoint x: 252, endPoint y: 51, distance: 7.0
click at [259, 52] on div "while True : item = hero . findNearestItem ( ) if ( item ) : if ( hero . isRead…" at bounding box center [327, 76] width 155 height 125
type textarea "else:"
click at [213, 9] on div at bounding box center [215, 8] width 9 height 10
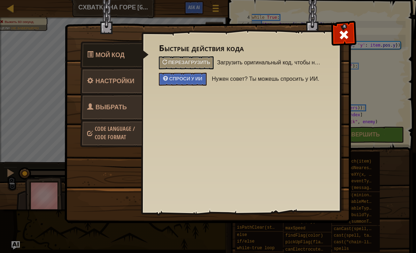
click at [187, 54] on div "Быстрые действия кода Перезагрузить Загрузить оригинальный код, чтобы начать ур…" at bounding box center [241, 65] width 164 height 42
click at [186, 61] on span "Перезагрузить" at bounding box center [189, 62] width 42 height 7
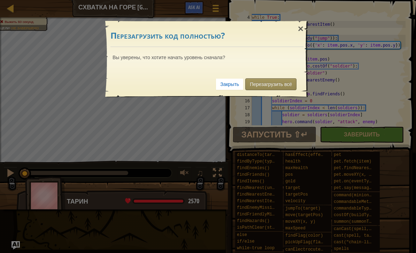
click at [259, 83] on link "Перезагрузить всё" at bounding box center [270, 84] width 51 height 12
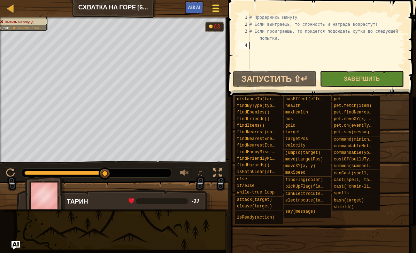
click at [208, 9] on button "Меню игры" at bounding box center [215, 9] width 18 height 17
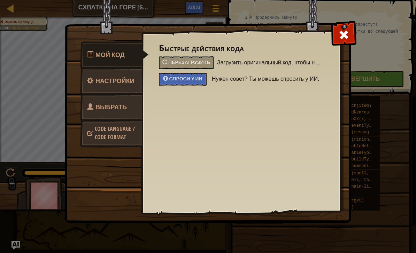
click at [116, 108] on span "Выбрать героя" at bounding box center [107, 116] width 40 height 26
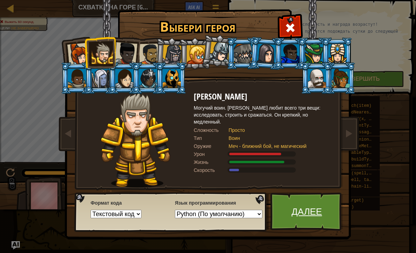
click at [292, 204] on link "Далее" at bounding box center [306, 212] width 73 height 38
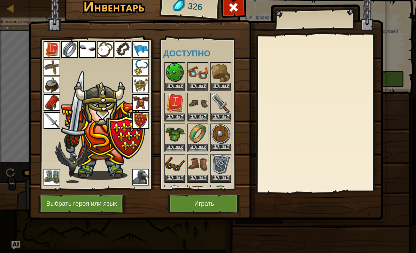
drag, startPoint x: 209, startPoint y: 160, endPoint x: 215, endPoint y: 127, distance: 33.2
click at [215, 127] on div "Доступно Надеть Надеть Надеть Надеть Надеть Надеть Надеть Надеть Надеть Надеть …" at bounding box center [204, 114] width 82 height 145
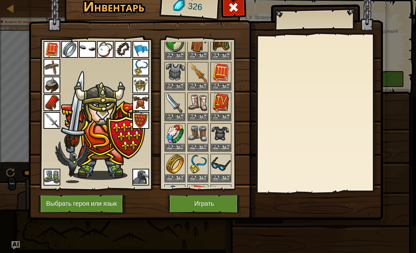
scroll to position [167, 0]
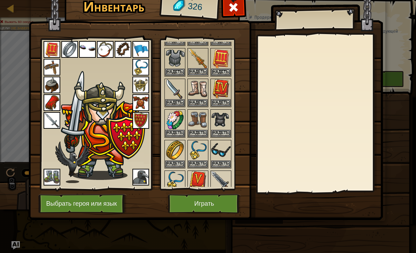
click at [201, 71] on button "Надеть" at bounding box center [198, 71] width 20 height 7
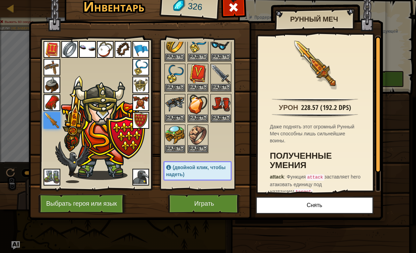
scroll to position [275, 0]
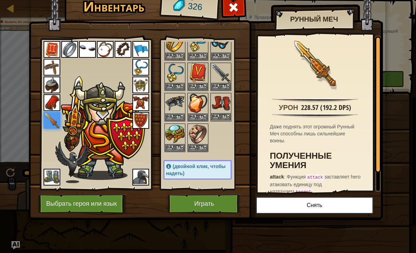
click at [221, 115] on button "Надеть" at bounding box center [221, 116] width 20 height 7
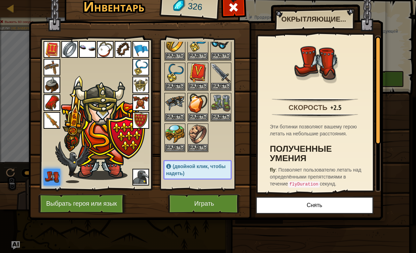
click at [209, 204] on button "Играть" at bounding box center [204, 203] width 73 height 19
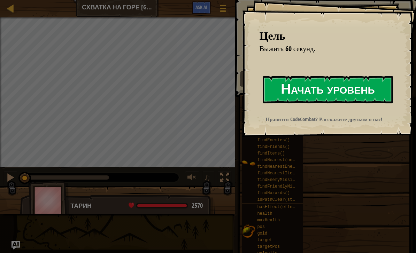
click at [346, 82] on button "Начать уровень" at bounding box center [328, 90] width 130 height 28
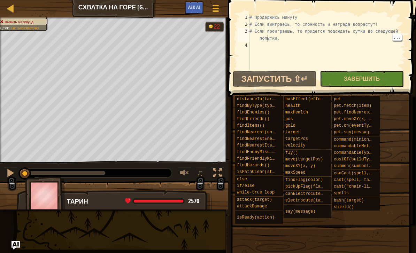
click at [266, 40] on div "# Продержись минуту # Если выиграешь, то сложность и награда возрастут! # Если …" at bounding box center [326, 49] width 157 height 70
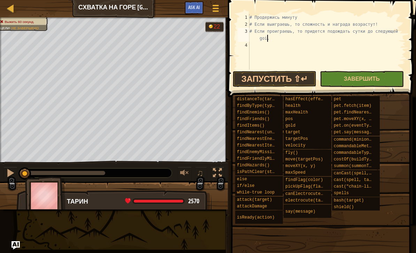
type textarea "# Если проиграешь, то придется подождать сутки до следующей g."
click at [260, 44] on div "# Продержись минуту # Если выиграешь, то сложность и награда возрастут! # Если …" at bounding box center [326, 49] width 157 height 70
type textarea "def coin():"
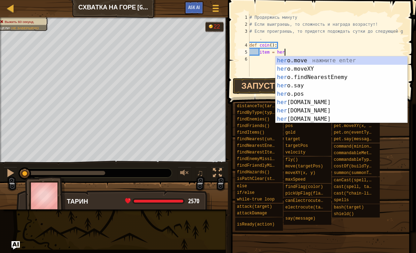
scroll to position [3, 3]
type textarea "item = hero.f"
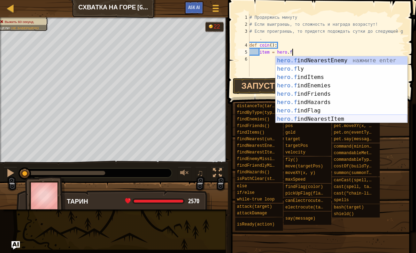
click at [312, 122] on div "hero.f indNearestEnemy нажмите enter hero.f ly нажмите enter hero.f indItems на…" at bounding box center [342, 98] width 132 height 84
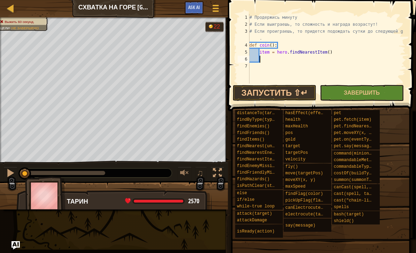
scroll to position [3, 0]
type textarea "t"
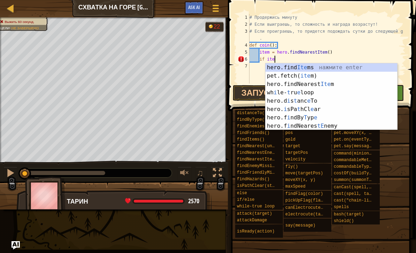
scroll to position [3, 2]
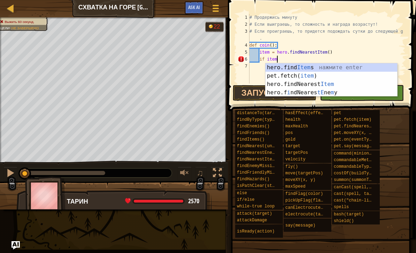
type textarea "if item:"
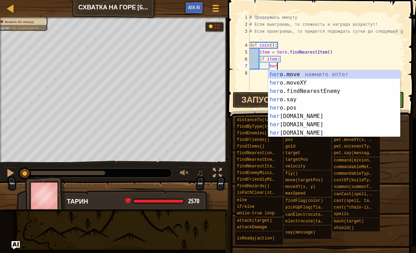
scroll to position [3, 2]
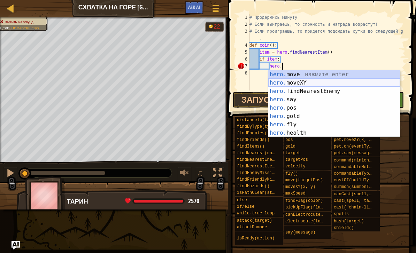
click at [318, 83] on div "hero. move нажмите enter hero. moveXY нажмите enter hero. findNearestEnemy нажм…" at bounding box center [334, 112] width 132 height 84
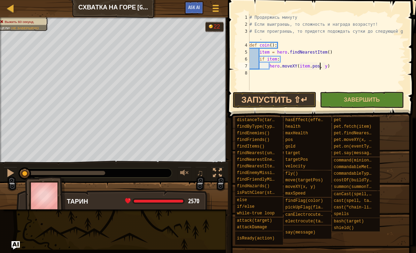
scroll to position [3, 6]
click at [330, 67] on div "# Продержись минуту # Если выиграешь, то сложность и награда возрастут! # Если …" at bounding box center [326, 59] width 157 height 91
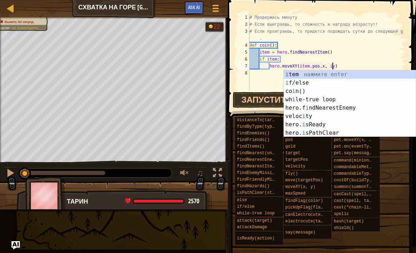
scroll to position [3, 7]
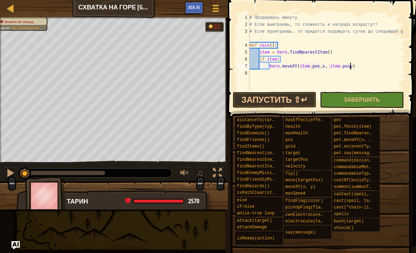
type textarea "hero.moveXY(item.pos.x, item.pos.y)"
click at [364, 67] on div "# Продержись минуту # Если выиграешь, то сложность и награда возрастут! # Если …" at bounding box center [326, 59] width 157 height 91
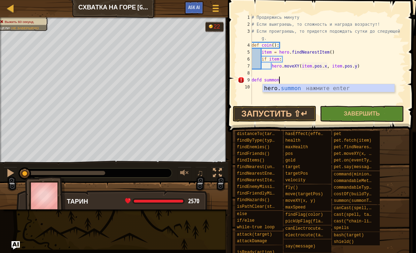
scroll to position [3, 2]
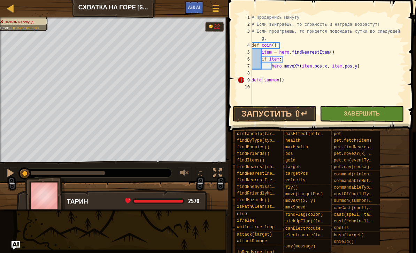
click at [262, 79] on div "# Продержись минуту # Если выиграешь, то сложность и награда возрастут! # Если …" at bounding box center [327, 66] width 155 height 105
click at [291, 79] on div "# Продержись минуту # Если выиграешь, то сложность и награда возрастут! # Если …" at bounding box center [327, 66] width 155 height 105
type textarea "def summon():"
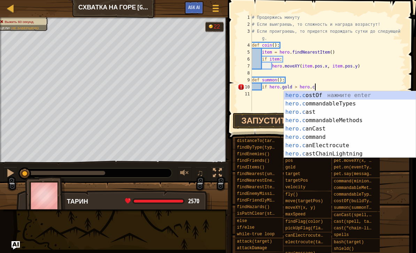
scroll to position [3, 5]
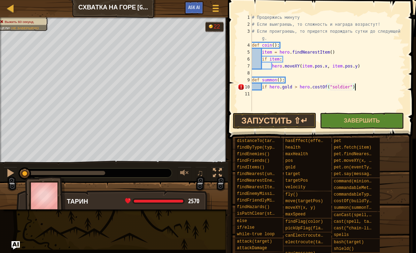
click at [364, 90] on div "# Продержись минуту # Если выиграешь, то сложность и награда возрастут! # Если …" at bounding box center [327, 69] width 155 height 111
type textarea "if [DOMAIN_NAME] > hero.costOf("soldier"):"
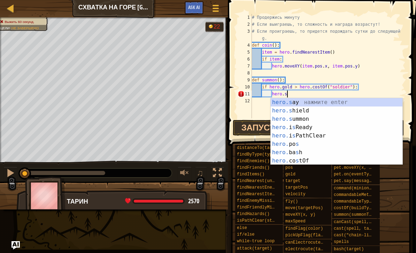
scroll to position [3, 2]
click at [355, 121] on div "hero.s ay нажмите enter hero.s hield нажмите enter hero.s ummon нажмите enter h…" at bounding box center [337, 140] width 132 height 84
type textarea "hero.[PERSON_NAME]("soldier")"
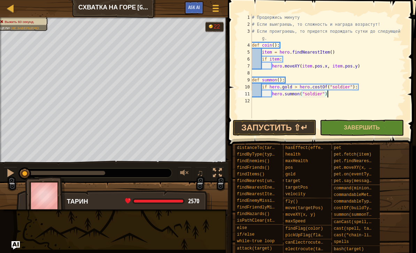
click at [332, 97] on div "# Продержись минуту # Если выиграешь, то сложность и награда возрастут! # Если …" at bounding box center [327, 73] width 155 height 118
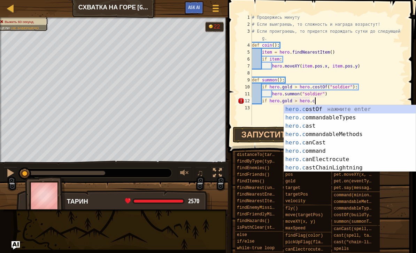
scroll to position [3, 5]
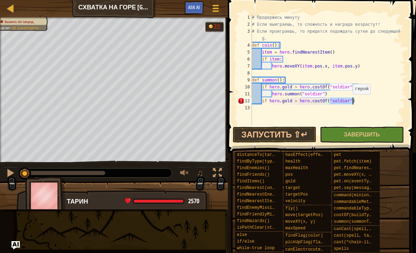
click at [350, 101] on div "# Продержись минуту # Если выиграешь, то сложность и награда возрастут! # Если …" at bounding box center [327, 76] width 155 height 125
click at [378, 103] on div "# Продержись минуту # Если выиграешь, то сложность и награда возрастут! # Если …" at bounding box center [327, 76] width 155 height 125
type textarea "if [DOMAIN_NAME] > hero.costOf("[PERSON_NAME]-rider"):"
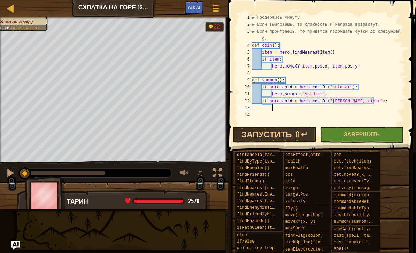
scroll to position [3, 1]
type textarea "j"
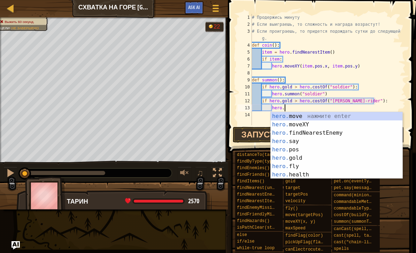
scroll to position [3, 2]
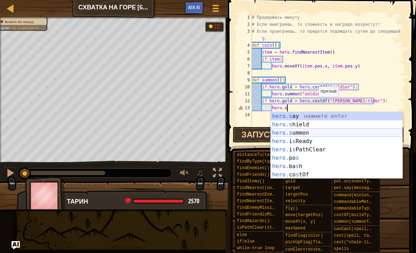
click at [332, 130] on div "hero.s ay нажмите enter hero.s hield нажмите enter hero.s ummon нажмите enter h…" at bounding box center [337, 154] width 132 height 84
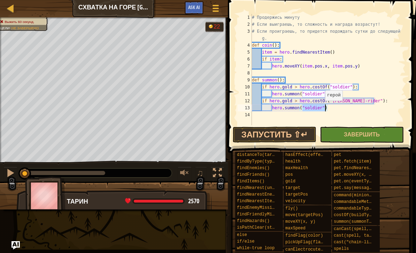
click at [322, 108] on div "# Продержись минуту # Если выиграешь, то сложность и награда возрастут! # Если …" at bounding box center [327, 76] width 155 height 125
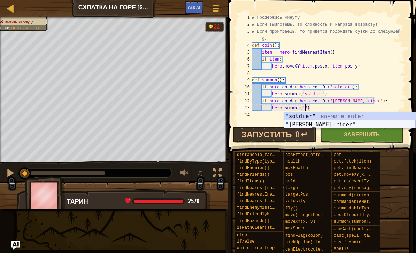
click at [323, 125] on div "" soldier" нажмите enter " [PERSON_NAME]-rider" нажмите enter" at bounding box center [350, 128] width 132 height 33
type textarea "hero.summon("[PERSON_NAME]-rider")"
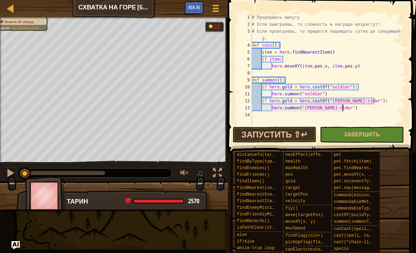
click at [345, 108] on div "# Продержись минуту # Если выиграешь, то сложность и награда возрастут! # Если …" at bounding box center [327, 76] width 155 height 125
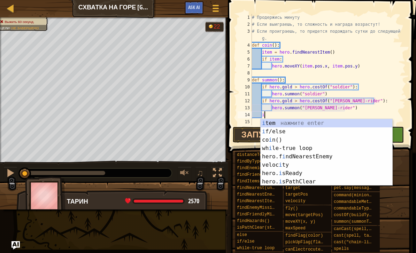
scroll to position [3, 1]
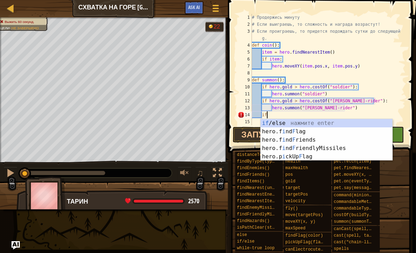
type textarea "i"
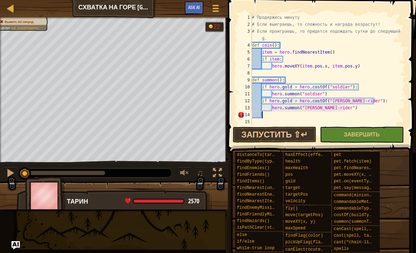
scroll to position [3, 0]
